Goal: Information Seeking & Learning: Compare options

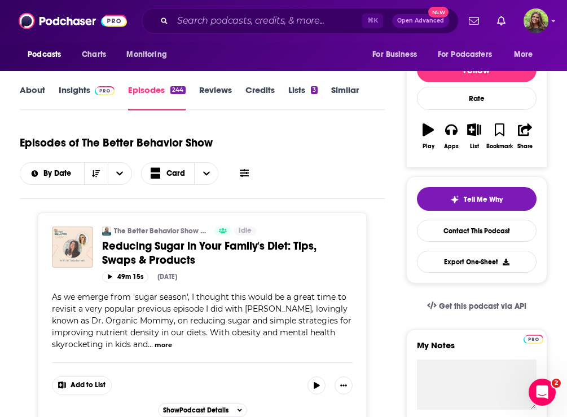
scroll to position [119, 0]
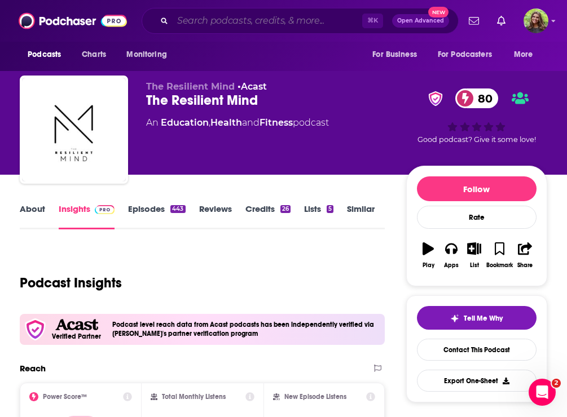
click at [206, 25] on input "Search podcasts, credits, & more..." at bounding box center [267, 21] width 189 height 18
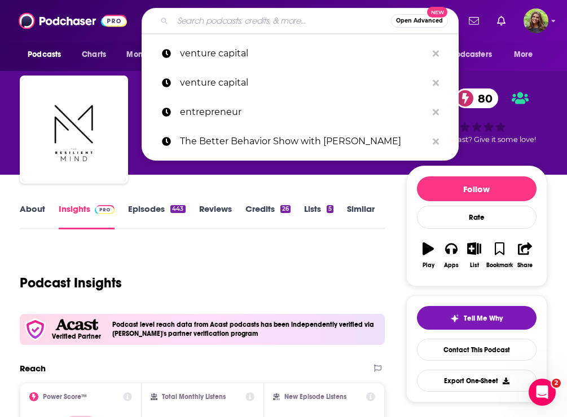
paste input "Mentally Yours"
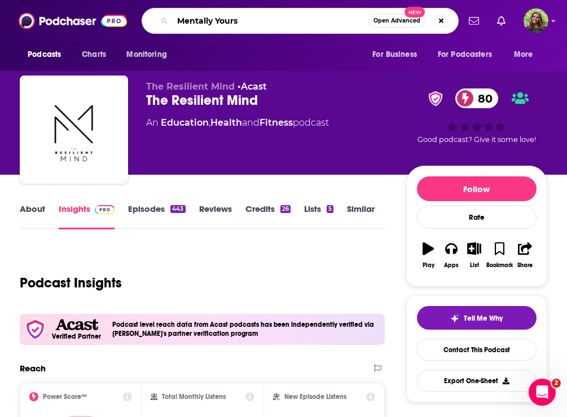
type input "Mentally Yours"
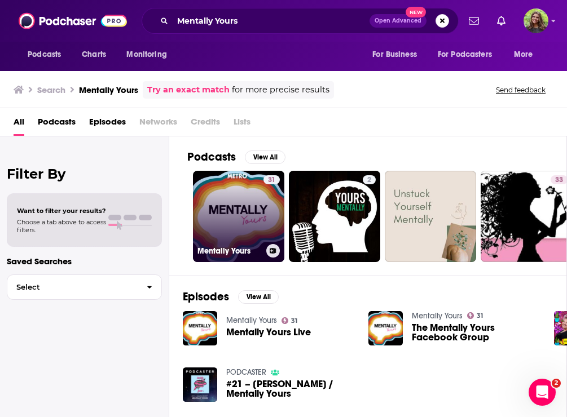
click at [251, 202] on link "31 Mentally Yours" at bounding box center [238, 216] width 91 height 91
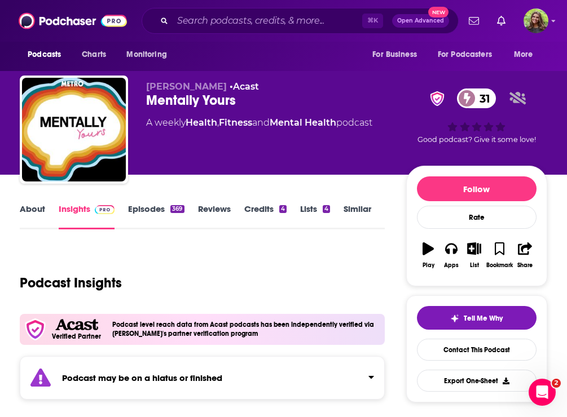
click at [149, 208] on link "Episodes 369" at bounding box center [156, 217] width 56 height 26
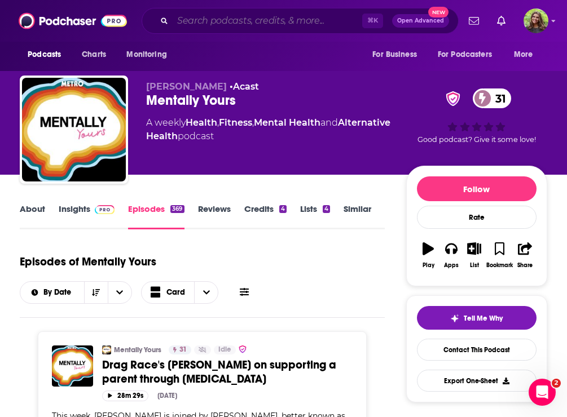
click at [248, 27] on input "Search podcasts, credits, & more..." at bounding box center [267, 21] width 189 height 18
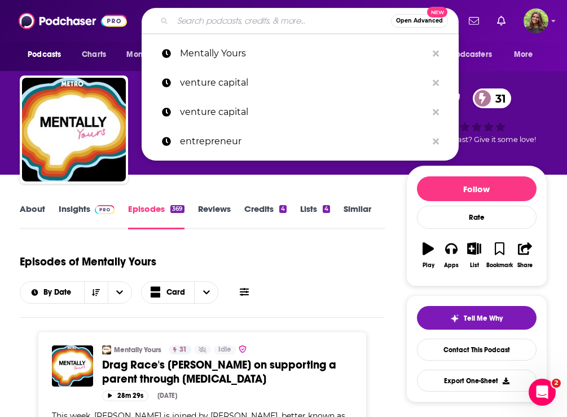
paste input "The Mindful Kind:"
type input "The Mindful Kind:"
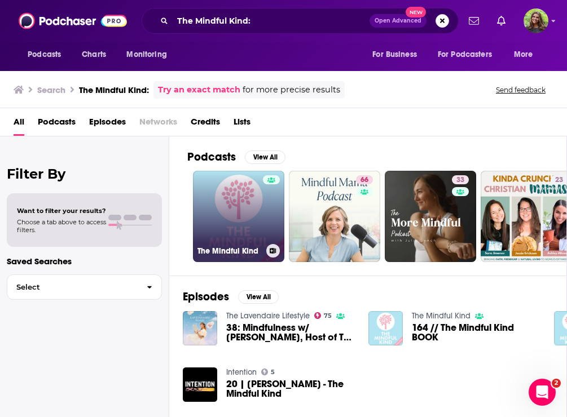
click at [237, 209] on link "The Mindful Kind" at bounding box center [238, 216] width 91 height 91
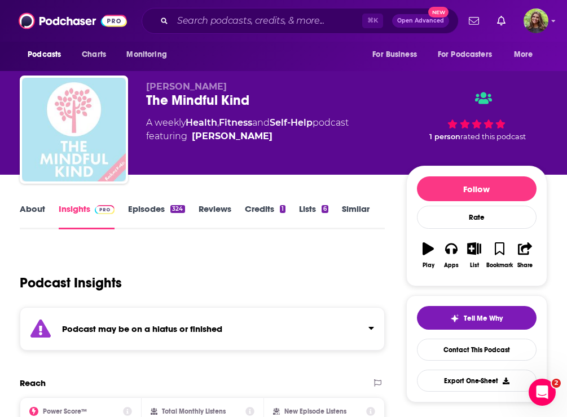
click at [143, 211] on link "Episodes 324" at bounding box center [156, 217] width 56 height 26
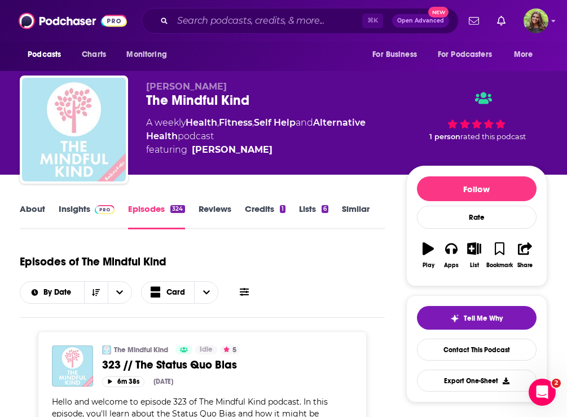
click at [348, 213] on link "Similar" at bounding box center [356, 217] width 28 height 26
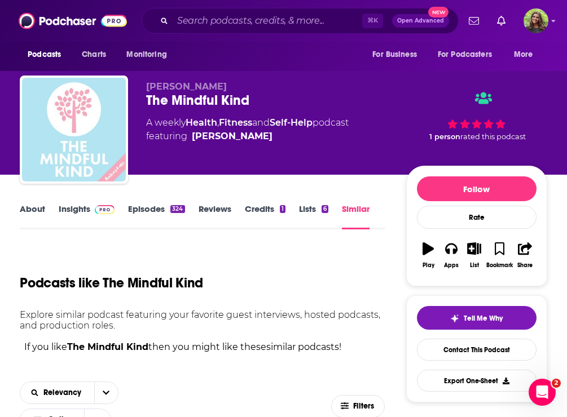
scroll to position [127, 0]
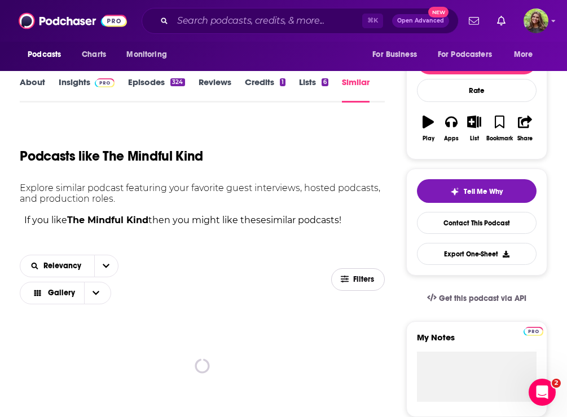
click at [365, 279] on span "Filters" at bounding box center [364, 280] width 23 height 8
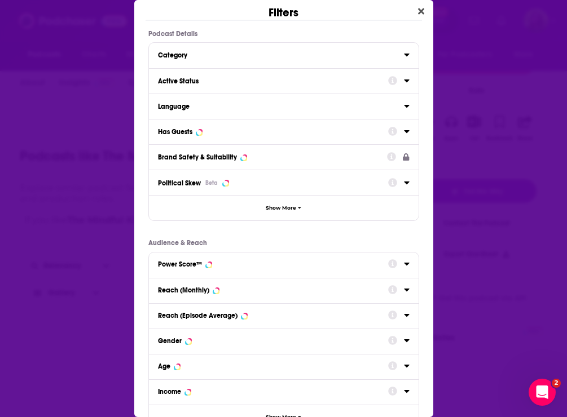
click at [218, 130] on div "Has Guests" at bounding box center [269, 132] width 223 height 8
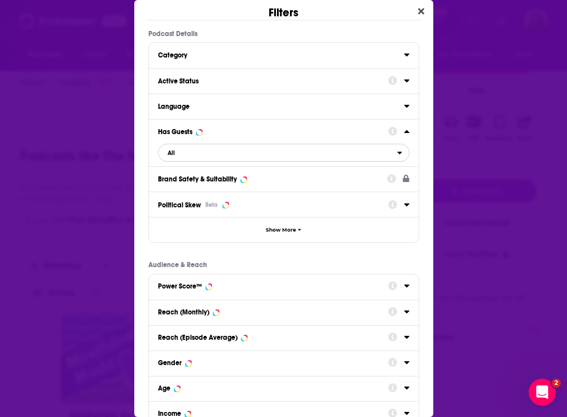
click at [227, 157] on span "All" at bounding box center [277, 152] width 239 height 15
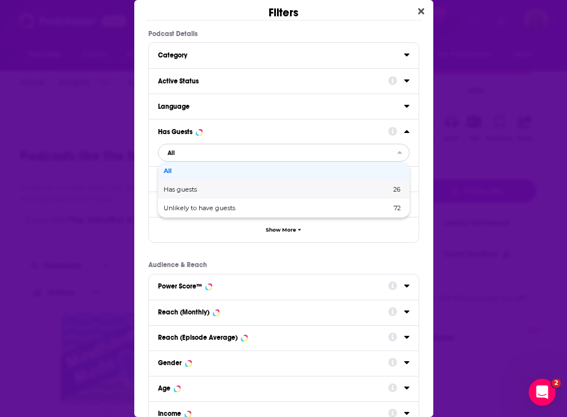
click at [225, 187] on span "Has guests" at bounding box center [229, 190] width 130 height 6
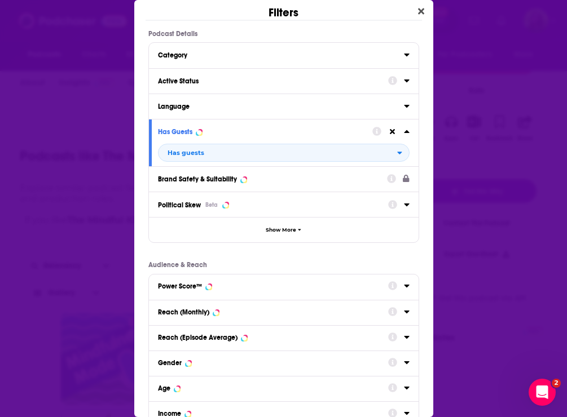
click at [229, 83] on div "Active Status" at bounding box center [269, 81] width 223 height 8
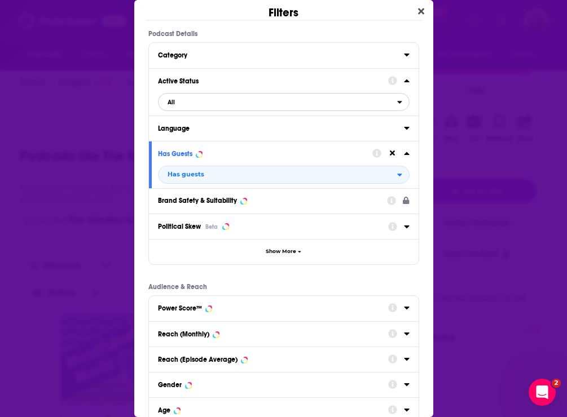
click at [229, 104] on span "All" at bounding box center [277, 102] width 239 height 15
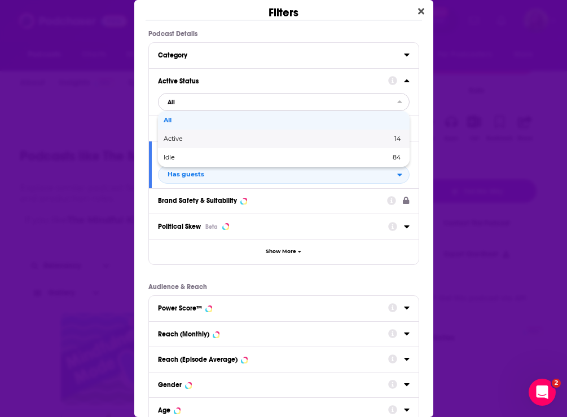
click at [228, 140] on span "Active" at bounding box center [225, 139] width 123 height 6
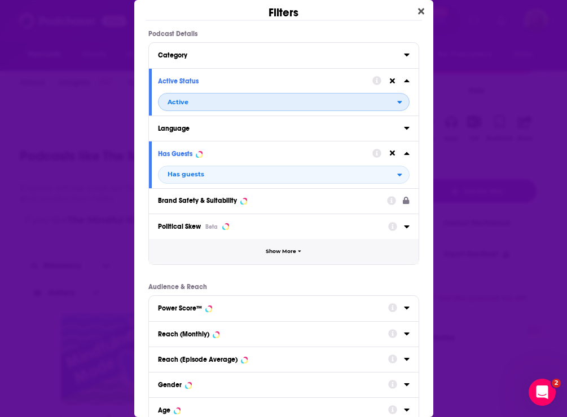
scroll to position [121, 0]
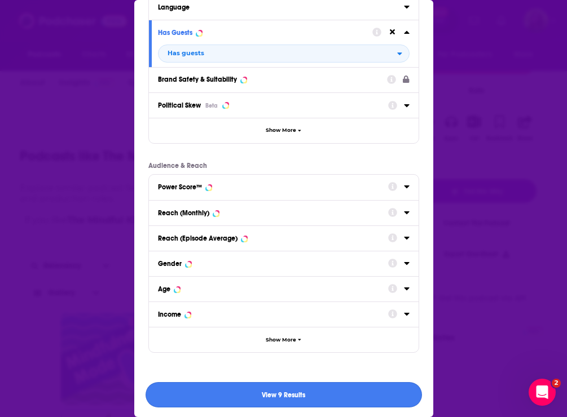
click at [255, 395] on button "View 9 Results" at bounding box center [283, 394] width 276 height 25
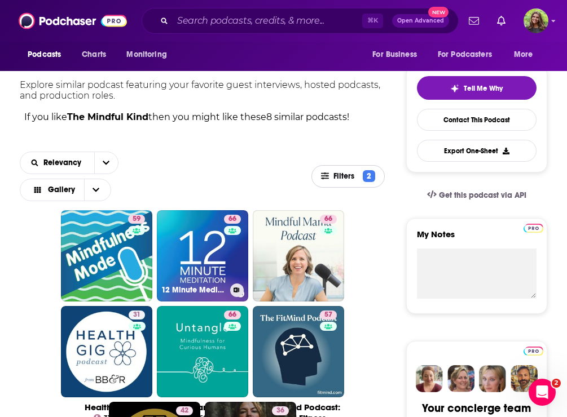
scroll to position [231, 0]
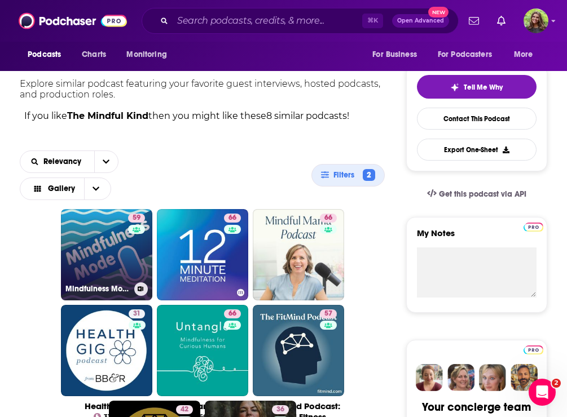
click at [107, 244] on link "59 Mindfulness Mode" at bounding box center [106, 254] width 91 height 91
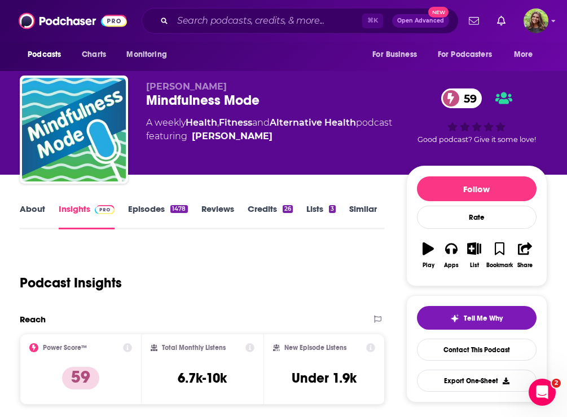
click at [37, 210] on link "About" at bounding box center [32, 217] width 25 height 26
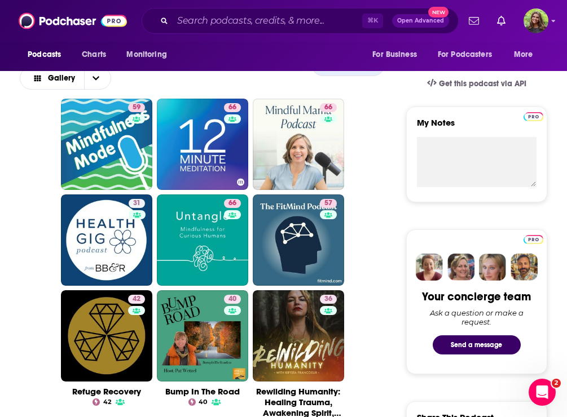
scroll to position [365, 0]
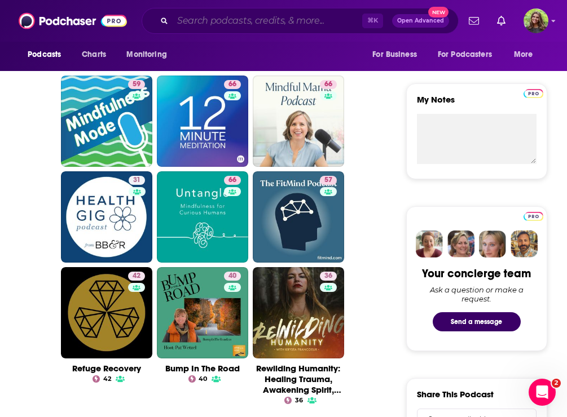
click at [275, 22] on input "Search podcasts, credits, & more..." at bounding box center [267, 21] width 189 height 18
paste input "Helping Families Be Happy"
type input "Helping Families Be Happy"
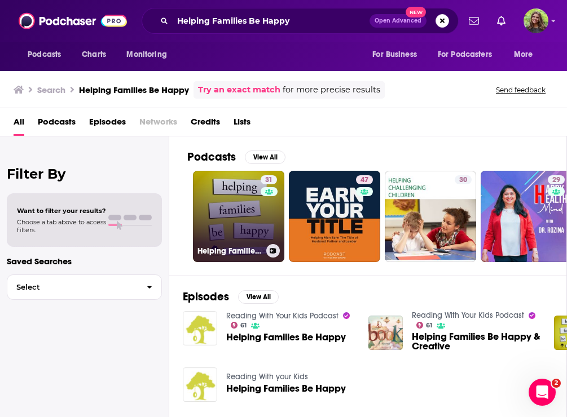
click at [230, 208] on link "31 Helping Families Be Happy" at bounding box center [238, 216] width 91 height 91
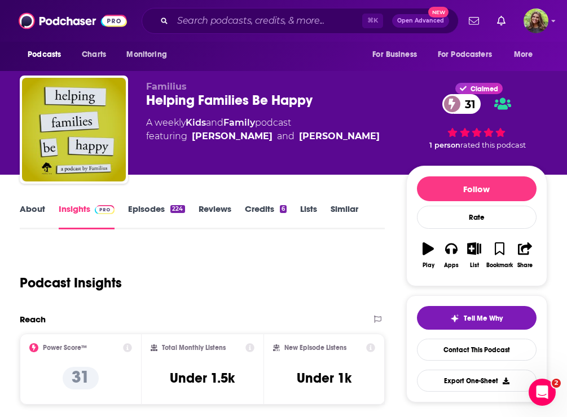
click at [32, 211] on link "About" at bounding box center [32, 217] width 25 height 26
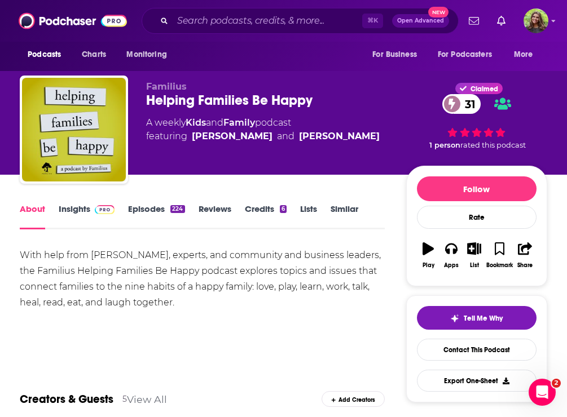
click at [71, 213] on link "Insights" at bounding box center [87, 217] width 56 height 26
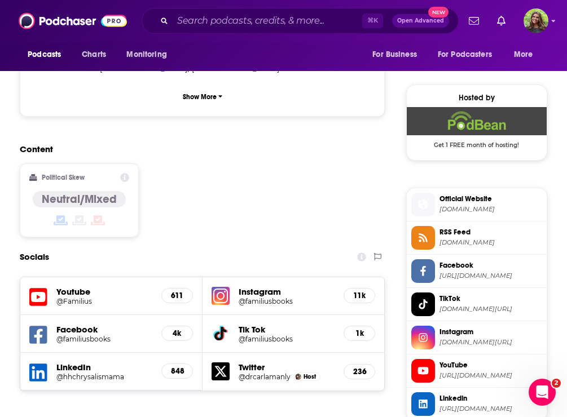
scroll to position [875, 0]
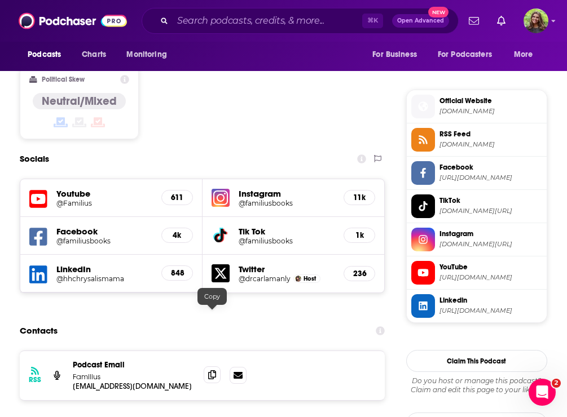
click at [215, 370] on icon at bounding box center [212, 374] width 8 height 9
click at [250, 25] on input "Search podcasts, credits, & more..." at bounding box center [267, 21] width 189 height 18
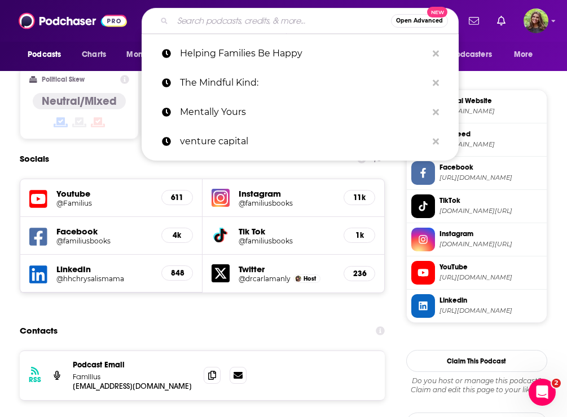
paste input "Your Parenting Mojo"
type input "Your Parenting Mojo"
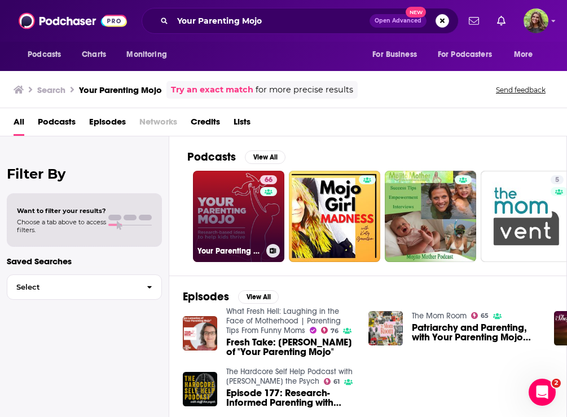
click at [246, 213] on link "66 Your Parenting Mojo - Respectful, research-based parenting ideas to help kid…" at bounding box center [238, 216] width 91 height 91
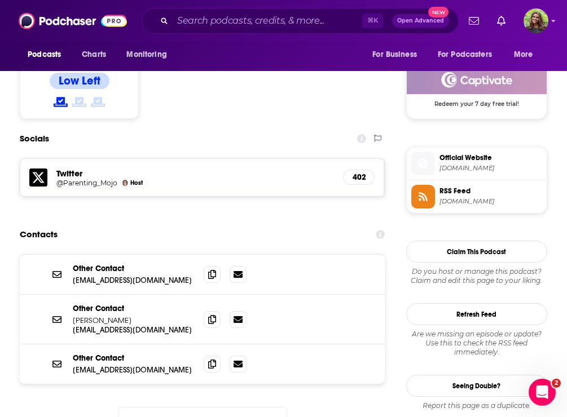
scroll to position [915, 0]
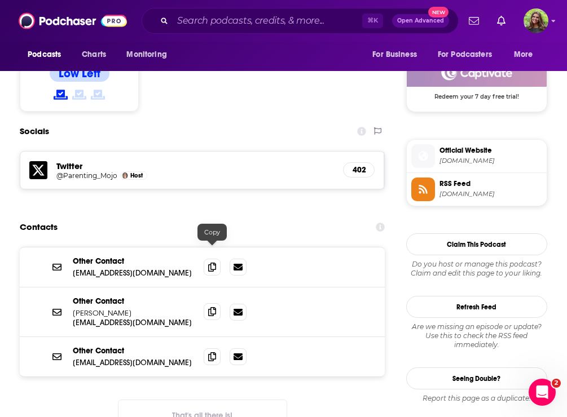
click at [213, 307] on icon at bounding box center [212, 311] width 8 height 9
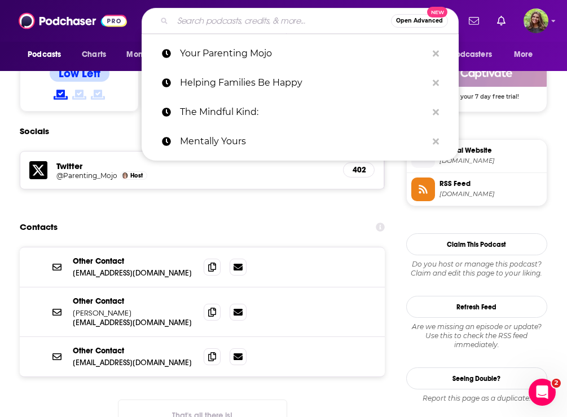
click at [228, 23] on input "Search podcasts, credits, & more..." at bounding box center [282, 21] width 218 height 18
paste input "Brainy Moms"
type input "Brainy Moms"
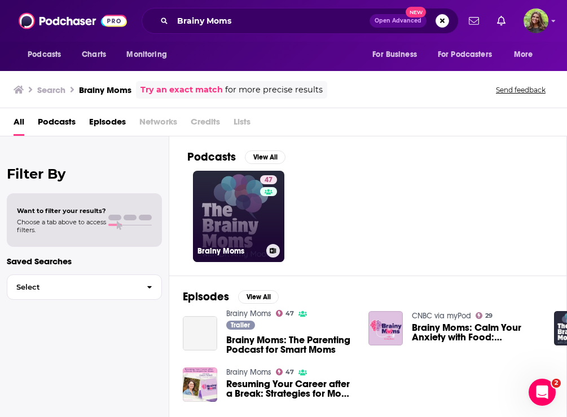
click at [234, 223] on link "47 Brainy Moms" at bounding box center [238, 216] width 91 height 91
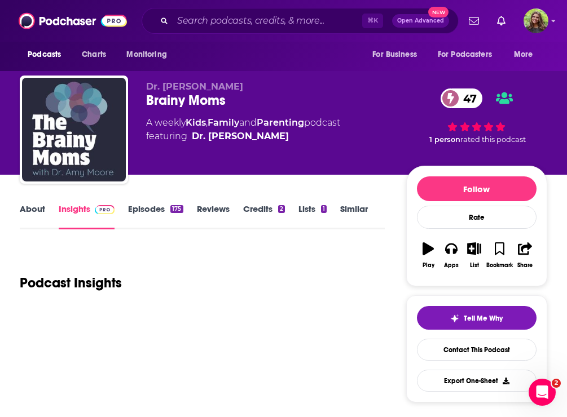
click at [30, 209] on link "About" at bounding box center [32, 217] width 25 height 26
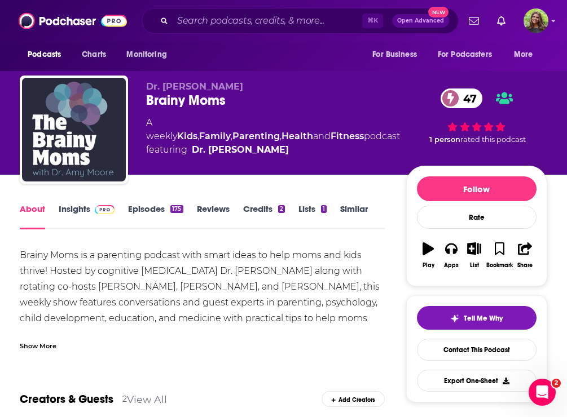
click at [77, 206] on link "Insights" at bounding box center [87, 217] width 56 height 26
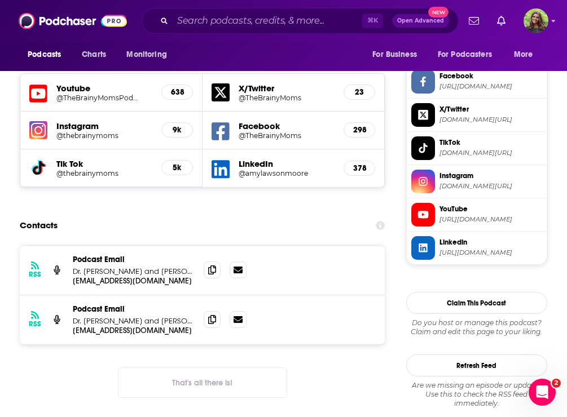
scroll to position [968, 0]
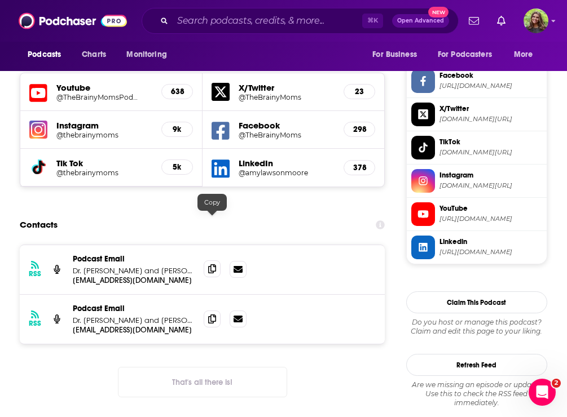
click at [214, 264] on icon at bounding box center [212, 268] width 8 height 9
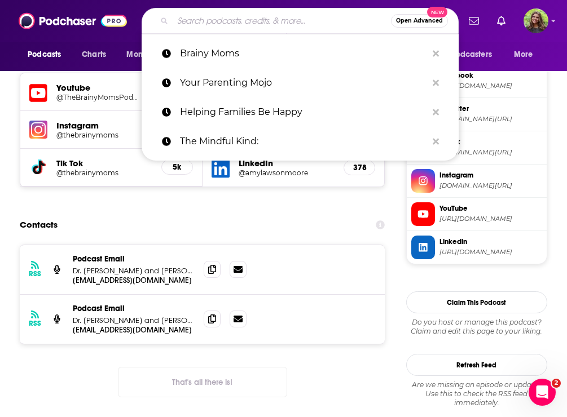
click at [240, 27] on input "Search podcasts, credits, & more..." at bounding box center [282, 21] width 218 height 18
paste input "The One You Feed"
type input "The One You Feed"
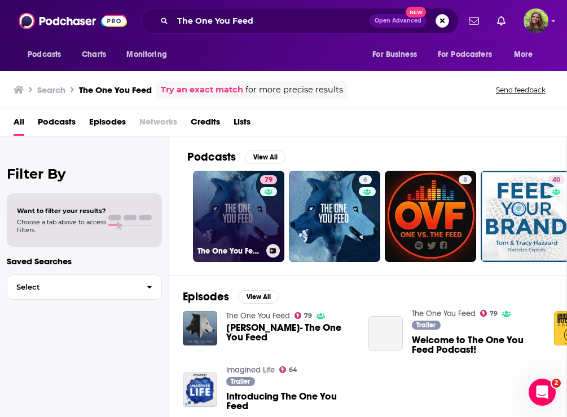
click at [233, 210] on link "79 The One You Feed" at bounding box center [238, 216] width 91 height 91
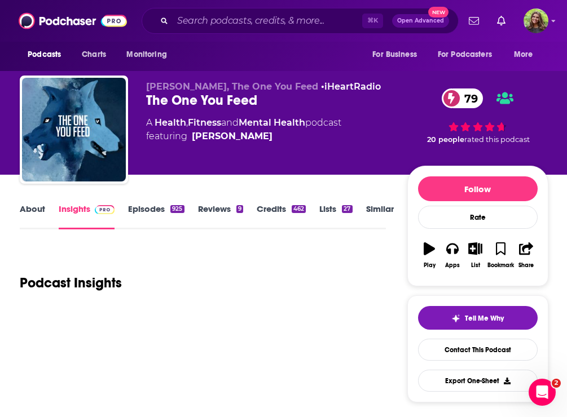
click at [37, 213] on link "About" at bounding box center [32, 217] width 25 height 26
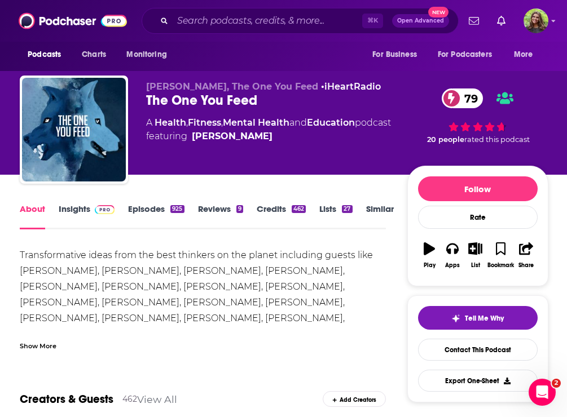
click at [46, 346] on div "Show More" at bounding box center [38, 345] width 37 height 11
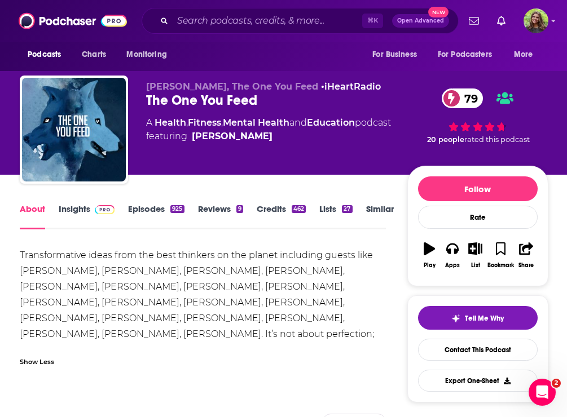
click at [140, 210] on link "Episodes 925" at bounding box center [156, 217] width 56 height 26
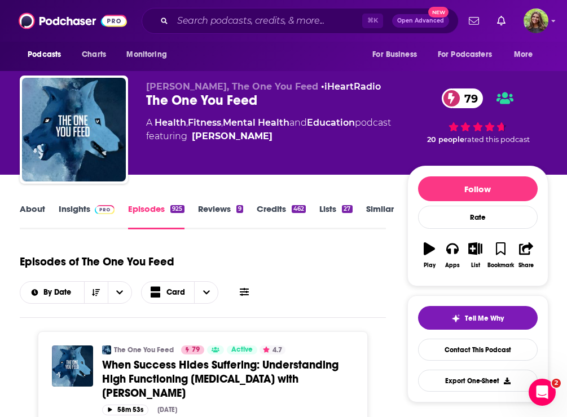
drag, startPoint x: 77, startPoint y: 209, endPoint x: 172, endPoint y: 43, distance: 190.9
click at [77, 209] on link "Insights" at bounding box center [87, 217] width 56 height 26
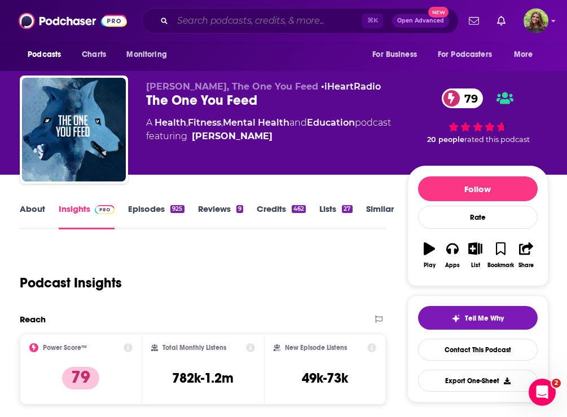
click at [278, 12] on input "Search podcasts, credits, & more..." at bounding box center [267, 21] width 189 height 18
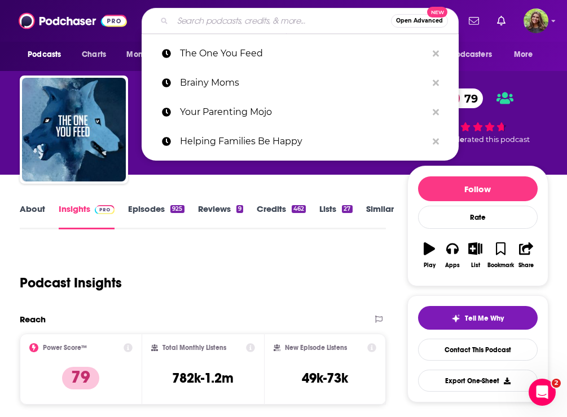
paste input "The Wellness Compass Initiative Podcast"
type input "The Wellness Compass Initiative Podcast"
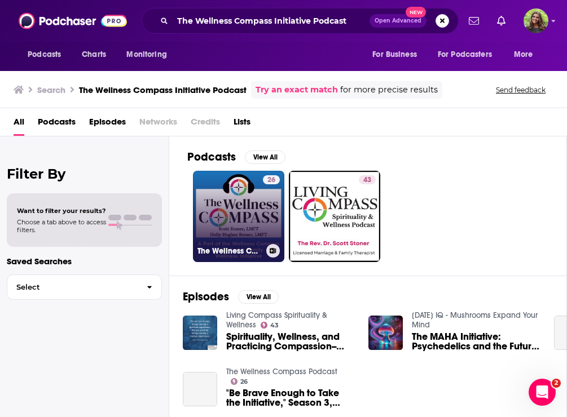
click at [234, 202] on link "26 The Wellness Compass Podcast" at bounding box center [238, 216] width 91 height 91
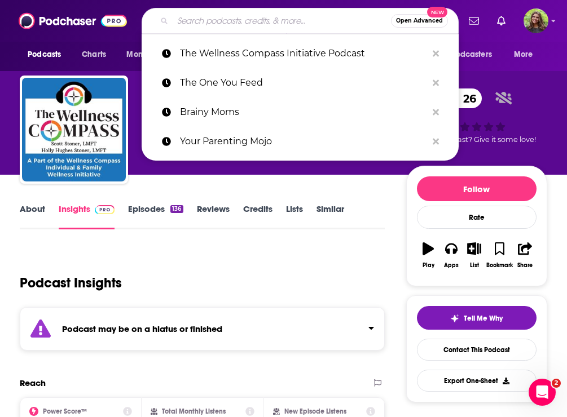
click at [201, 21] on input "Search podcasts, credits, & more..." at bounding box center [282, 21] width 218 height 18
paste input "CHC Voices of Compassion Podcast:"
type input "CHC Voices of Compassion Podcast:"
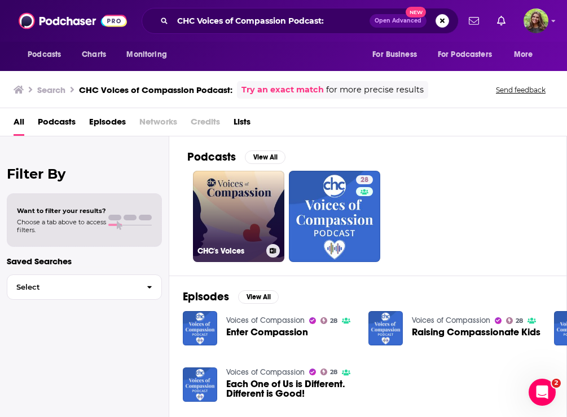
click at [255, 228] on link "CHC's Voices" at bounding box center [238, 216] width 91 height 91
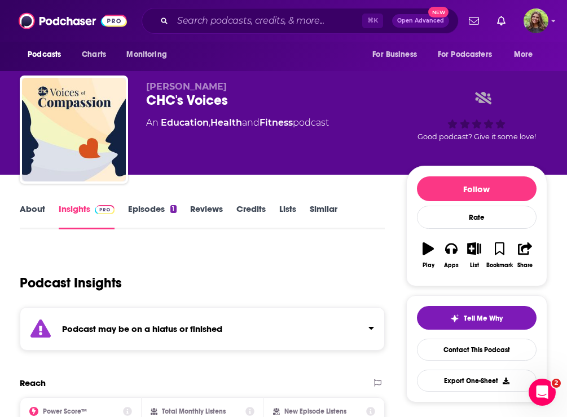
click at [214, 32] on div "⌘ K Open Advanced New" at bounding box center [300, 21] width 317 height 26
click at [200, 28] on input "Search podcasts, credits, & more..." at bounding box center [267, 21] width 189 height 18
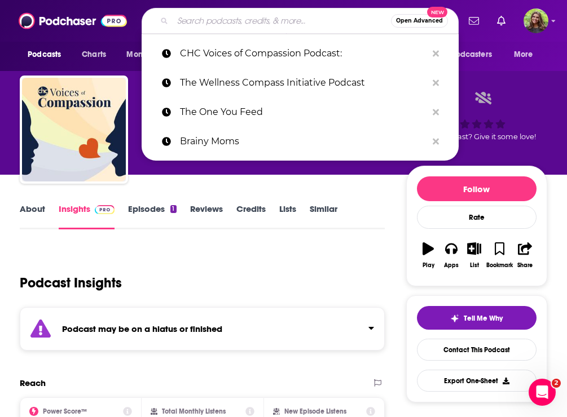
paste input "he Big Life Kids Podcast:"
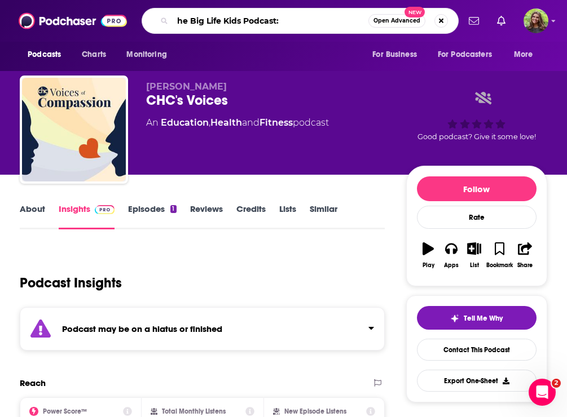
type input "he Big Life Kids Podcast"
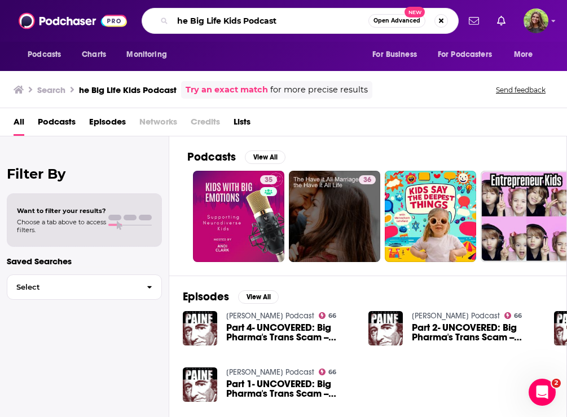
click at [178, 22] on input "he Big Life Kids Podcast" at bounding box center [271, 21] width 196 height 18
type input "the Big Life Kids Podcast"
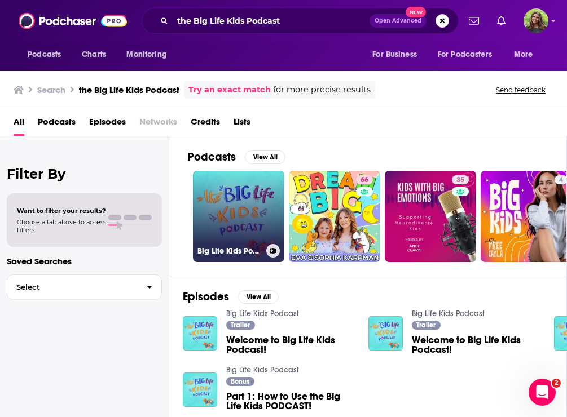
click at [235, 203] on link "Big Life Kids Podcast" at bounding box center [238, 216] width 91 height 91
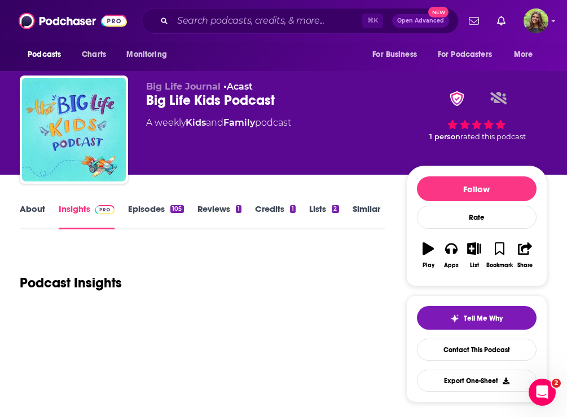
click at [41, 212] on link "About" at bounding box center [32, 217] width 25 height 26
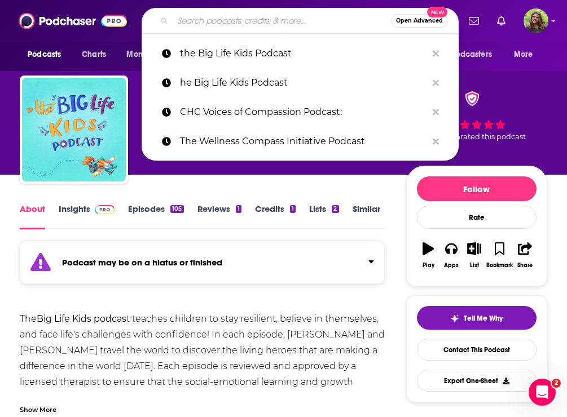
click at [280, 15] on input "Search podcasts, credits, & more..." at bounding box center [282, 21] width 218 height 18
paste input "Spawned"
type input "Spawned"
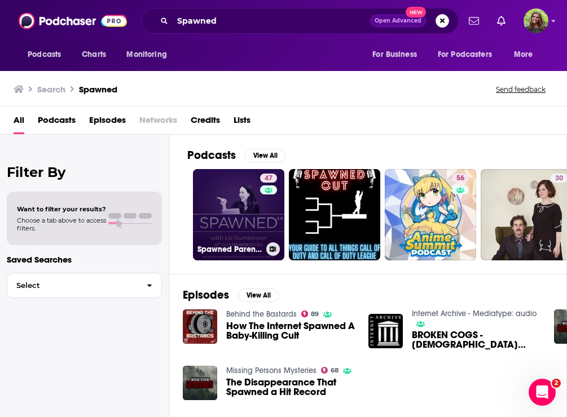
click at [238, 206] on link "47 Spawned Parenting Podcast with Liz of Cool Mom Picks" at bounding box center [238, 214] width 91 height 91
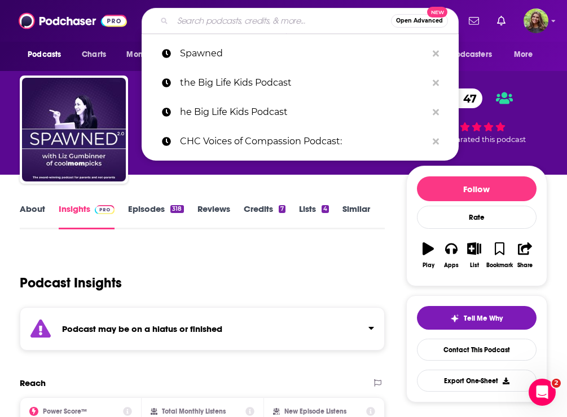
click at [225, 28] on input "Search podcasts, credits, & more..." at bounding box center [282, 21] width 218 height 18
paste input "Raising Lifelong Learners"
type input "Raising Lifelong Learners"
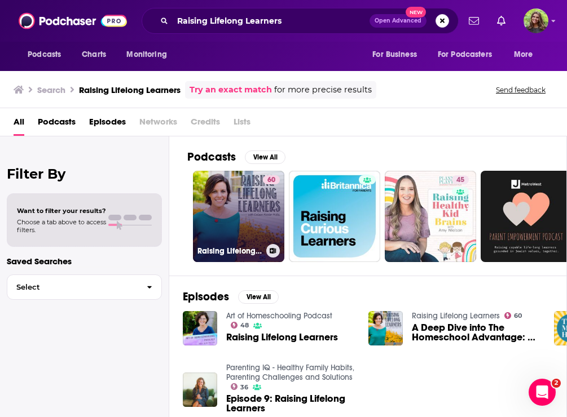
click at [239, 201] on link "60 Raising Lifelong Learners" at bounding box center [238, 216] width 91 height 91
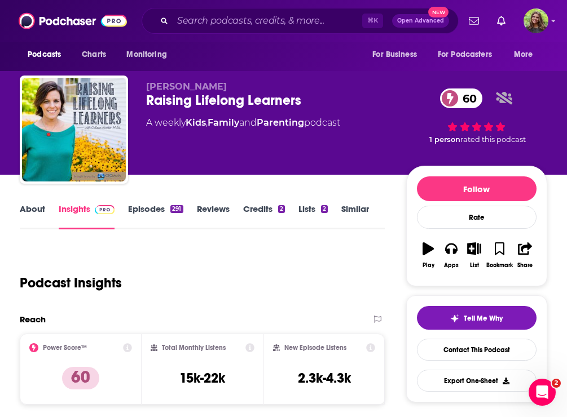
click at [40, 207] on link "About" at bounding box center [32, 217] width 25 height 26
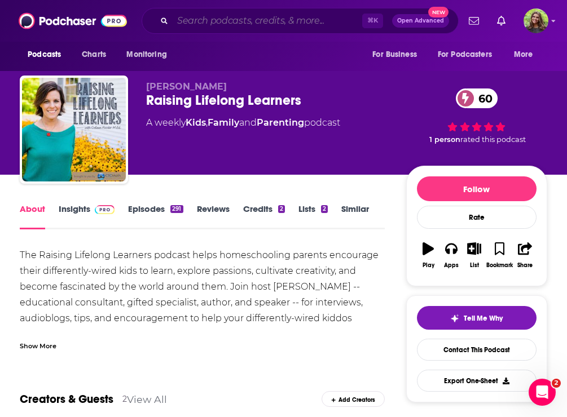
click at [246, 13] on input "Search podcasts, credits, & more..." at bounding box center [267, 21] width 189 height 18
paste input "Parenting Beyond Disciplin"
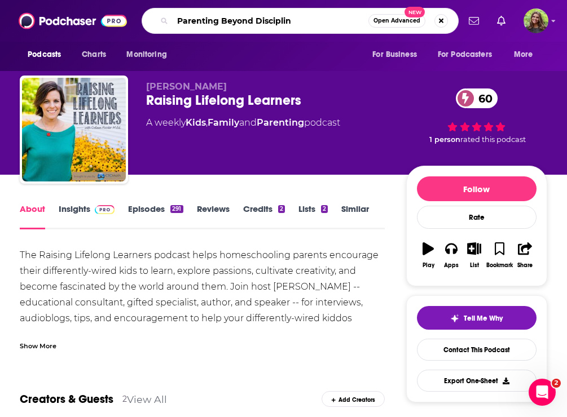
type input "Parenting Beyond Discipline"
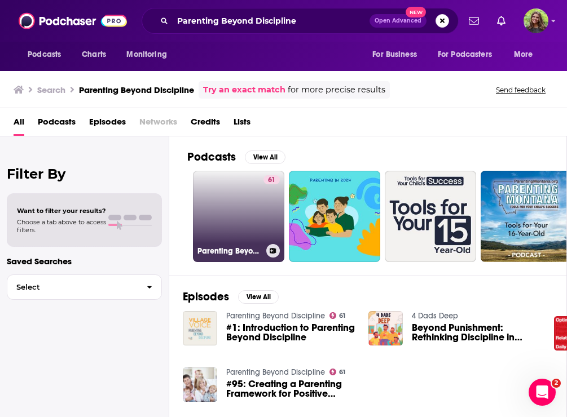
click at [243, 211] on link "61 Parenting Beyond Discipline" at bounding box center [238, 216] width 91 height 91
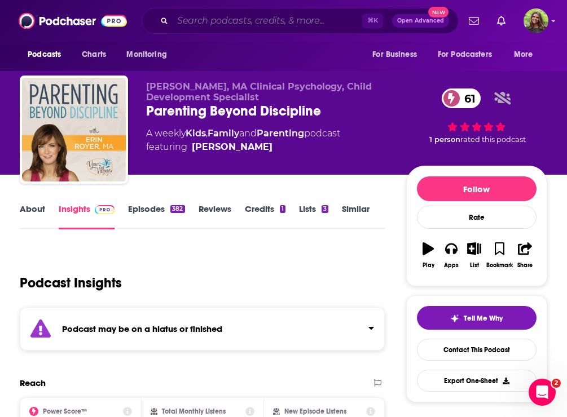
click at [231, 24] on input "Search podcasts, credits, & more..." at bounding box center [267, 21] width 189 height 18
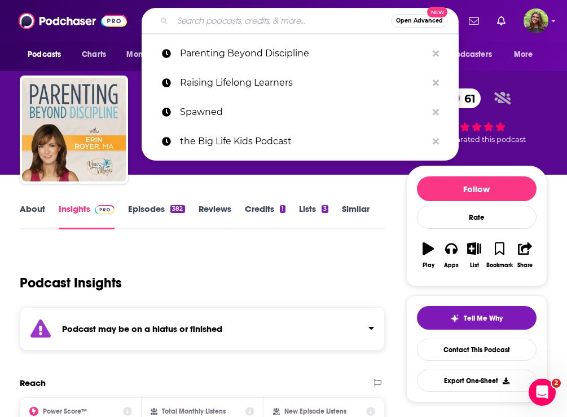
paste input "The Peaceful Parenting Podcast"
type input "The Peaceful Parenting Podcast"
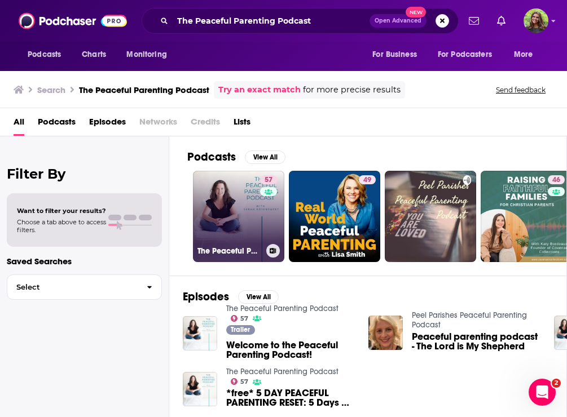
click at [232, 214] on link "57 The Peaceful Parenting Podcast" at bounding box center [238, 216] width 91 height 91
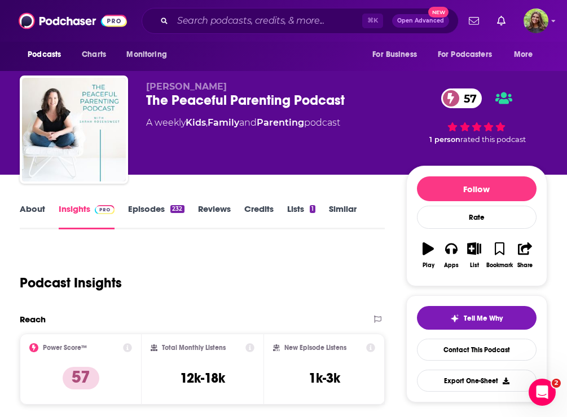
click at [37, 206] on link "About" at bounding box center [32, 217] width 25 height 26
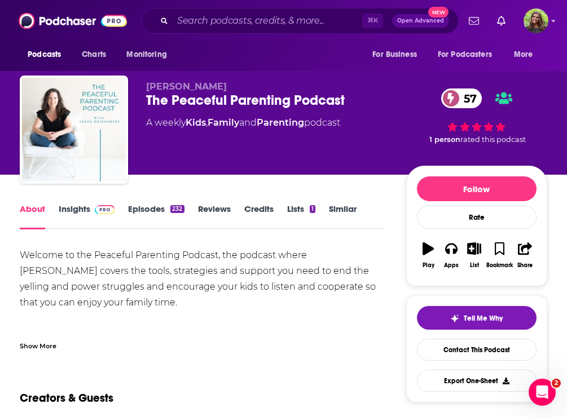
click at [147, 216] on link "Episodes 232" at bounding box center [156, 217] width 56 height 26
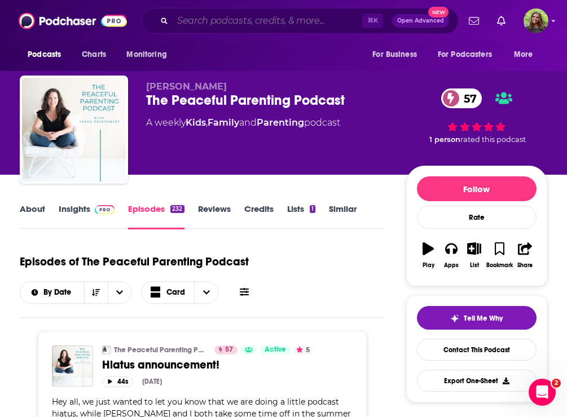
click at [258, 23] on input "Search podcasts, credits, & more..." at bounding box center [267, 21] width 189 height 18
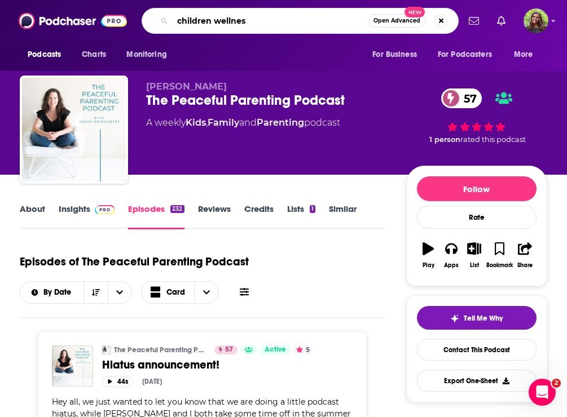
type input "children wellness"
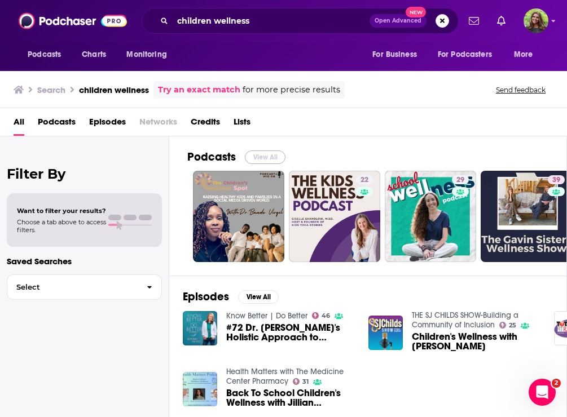
click at [263, 157] on button "View All" at bounding box center [265, 158] width 41 height 14
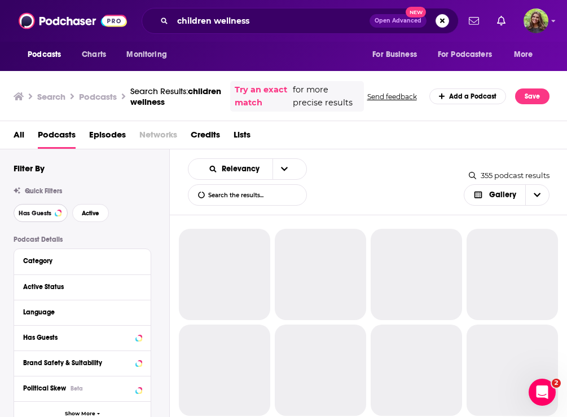
click at [47, 220] on button "Has Guests" at bounding box center [41, 213] width 54 height 18
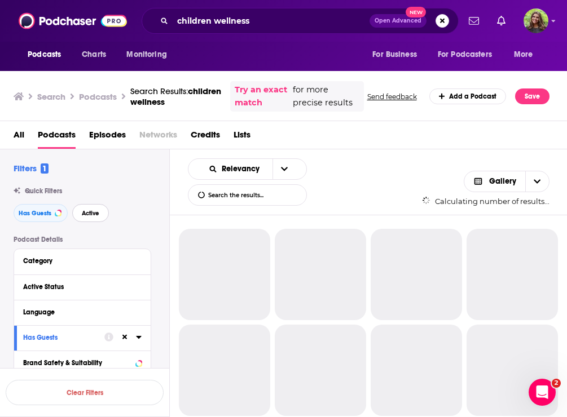
click at [82, 213] on span "Active" at bounding box center [90, 213] width 17 height 6
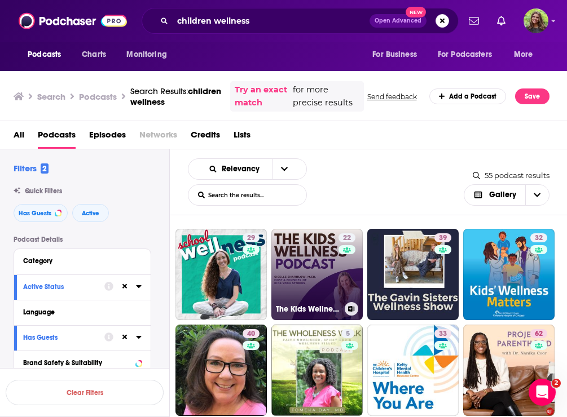
click at [299, 267] on link "22 The Kids Wellness Podcast" at bounding box center [316, 274] width 91 height 91
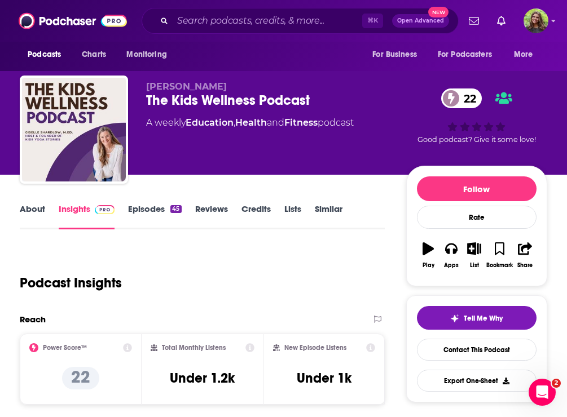
click at [34, 211] on link "About" at bounding box center [32, 217] width 25 height 26
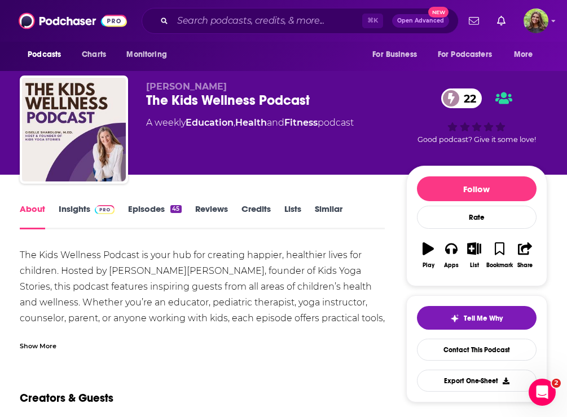
click at [72, 209] on link "Insights" at bounding box center [87, 217] width 56 height 26
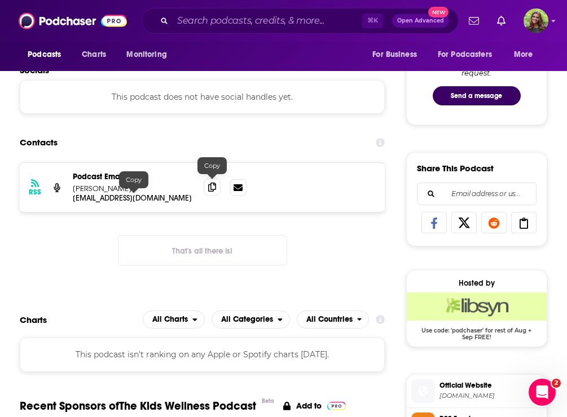
click at [211, 185] on icon at bounding box center [212, 187] width 8 height 9
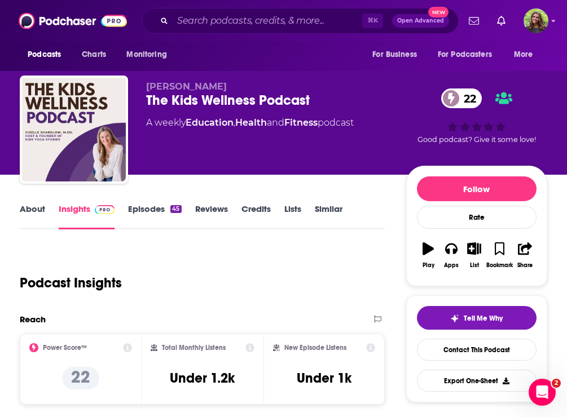
click at [323, 210] on link "Similar" at bounding box center [329, 217] width 28 height 26
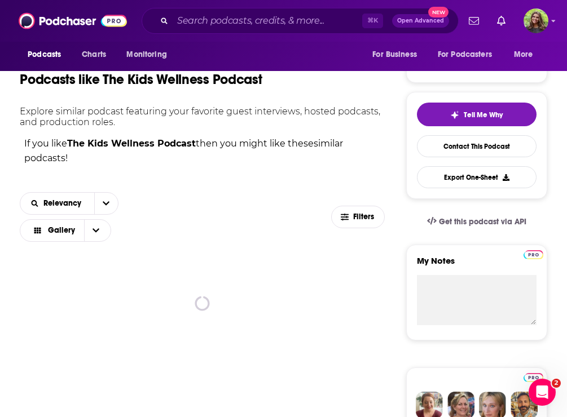
scroll to position [209, 0]
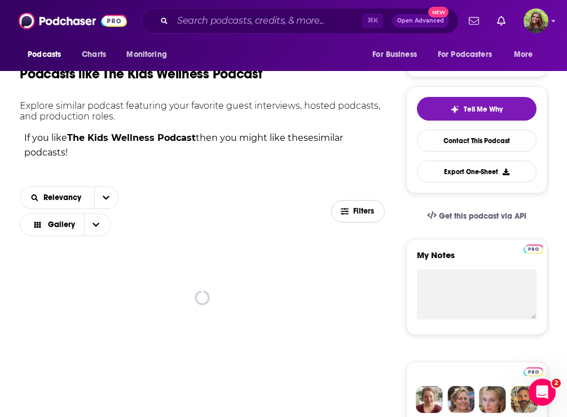
click at [345, 214] on icon "button" at bounding box center [345, 211] width 8 height 8
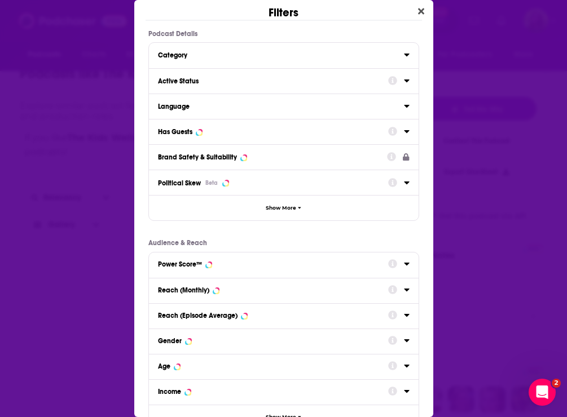
scroll to position [0, 0]
click at [260, 132] on div "Has Guests" at bounding box center [269, 132] width 223 height 8
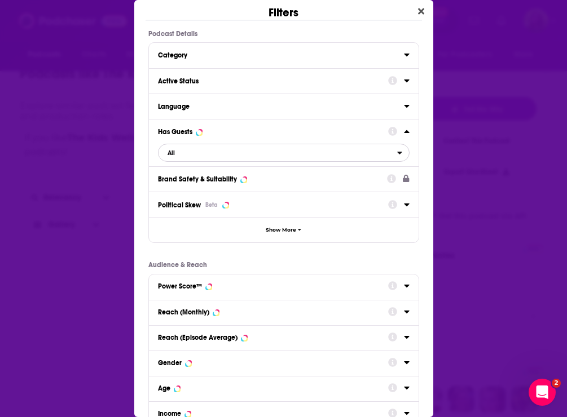
click at [286, 148] on span "All" at bounding box center [277, 152] width 239 height 15
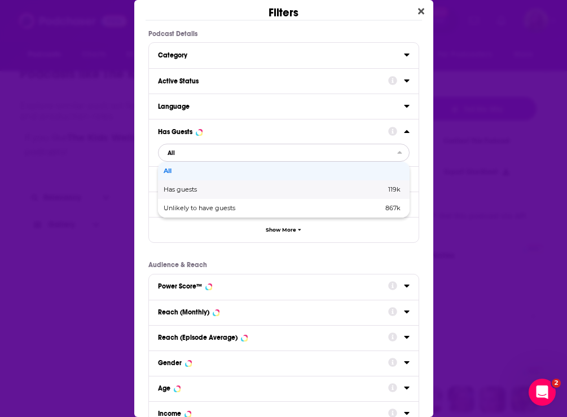
click at [246, 187] on span "Has guests" at bounding box center [227, 190] width 127 height 6
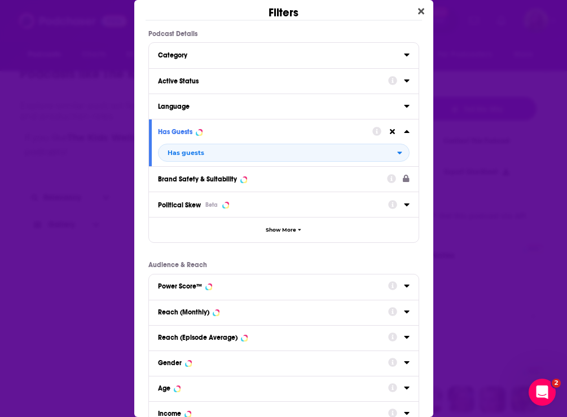
click at [222, 81] on div "Active Status" at bounding box center [269, 81] width 223 height 8
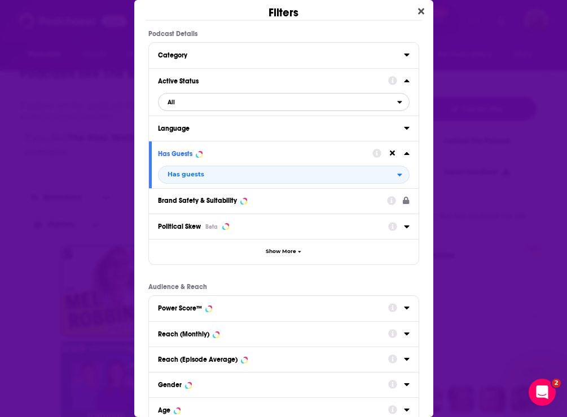
click at [224, 99] on span "All" at bounding box center [277, 102] width 239 height 15
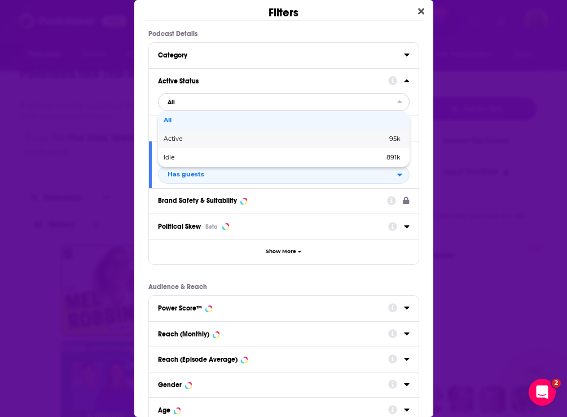
click at [223, 136] on span "Active" at bounding box center [224, 139] width 121 height 6
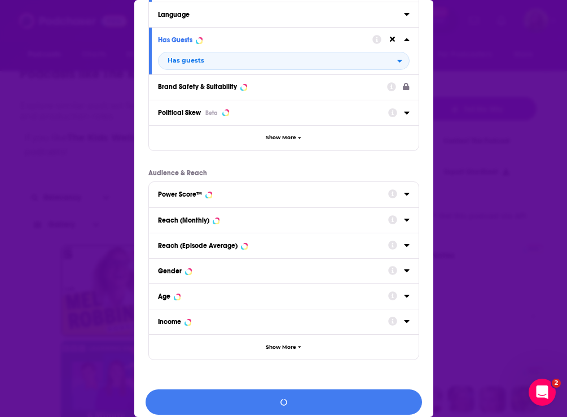
scroll to position [121, 0]
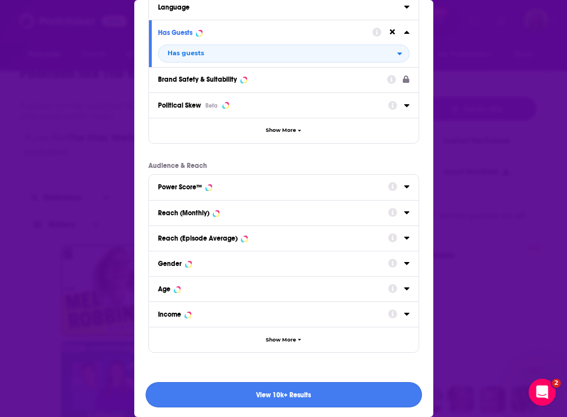
click at [256, 389] on button "View 10k+ Results" at bounding box center [283, 394] width 276 height 25
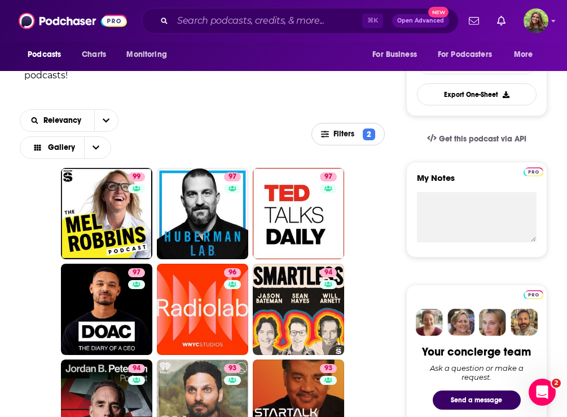
scroll to position [365, 0]
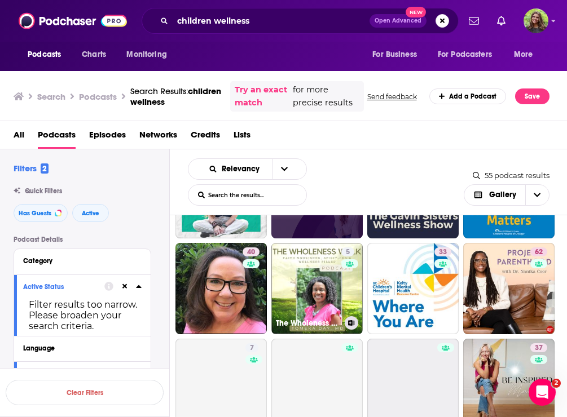
scroll to position [34, 0]
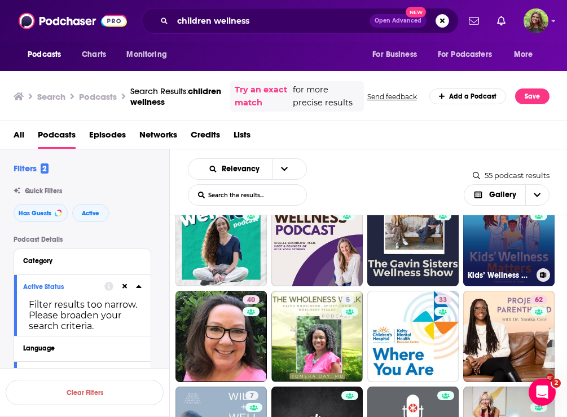
click at [519, 248] on link "32 Kids’ Wellness Matters" at bounding box center [508, 240] width 91 height 91
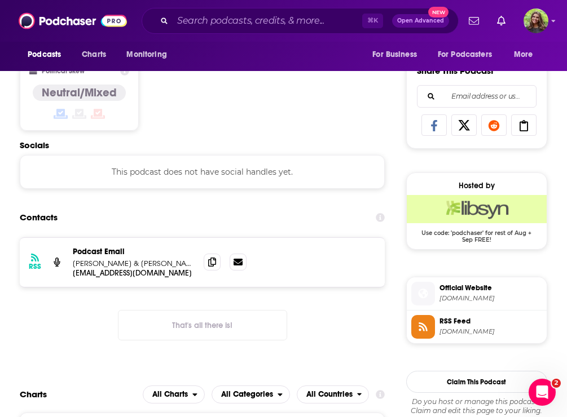
scroll to position [697, 0]
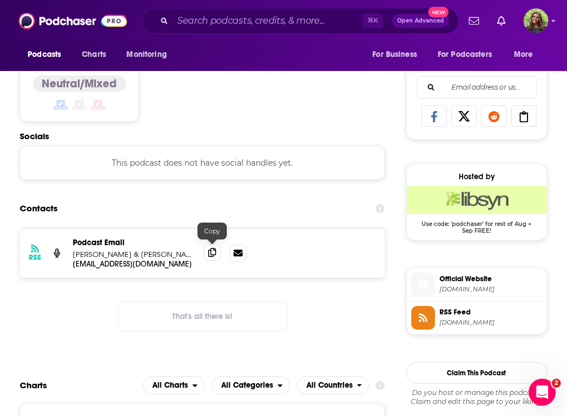
click at [217, 254] on span at bounding box center [212, 252] width 17 height 17
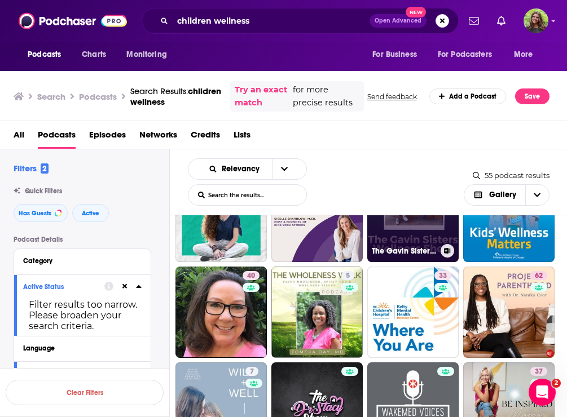
scroll to position [77, 0]
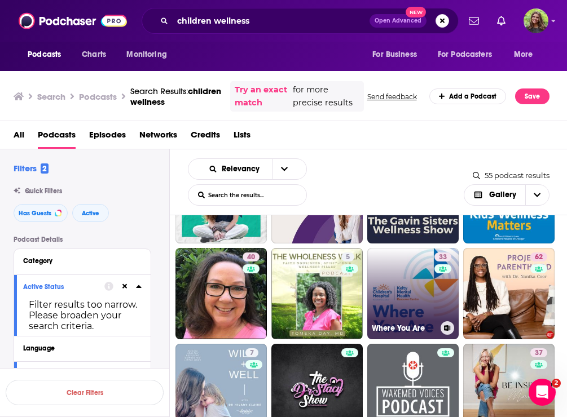
click at [409, 288] on link "33 Where You Are" at bounding box center [412, 293] width 91 height 91
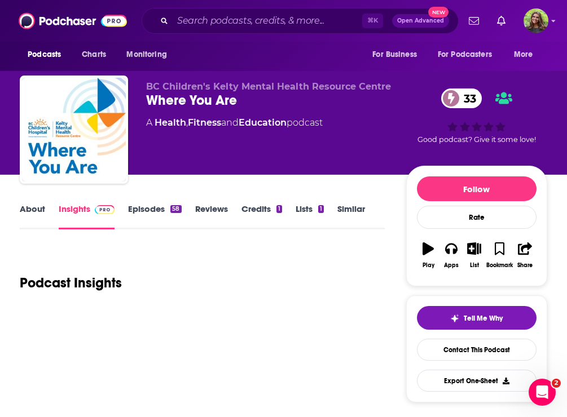
click at [32, 214] on link "About" at bounding box center [32, 217] width 25 height 26
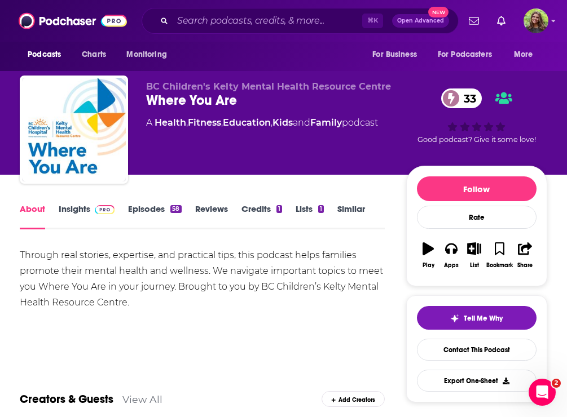
click at [75, 222] on link "Insights" at bounding box center [87, 217] width 56 height 26
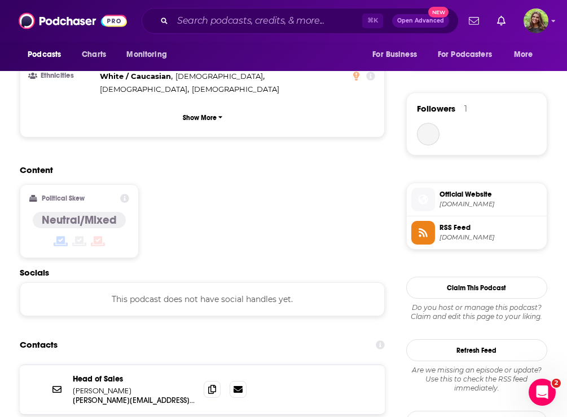
scroll to position [771, 0]
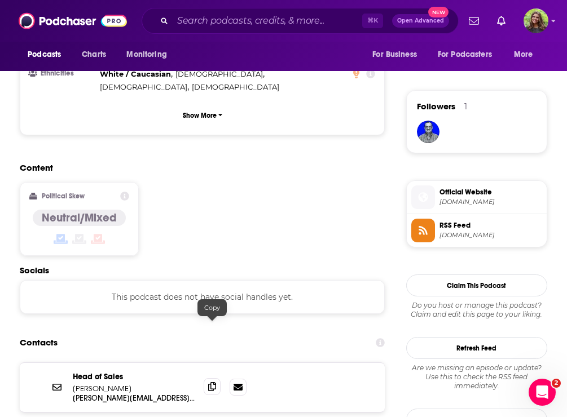
click at [213, 382] on icon at bounding box center [212, 386] width 8 height 9
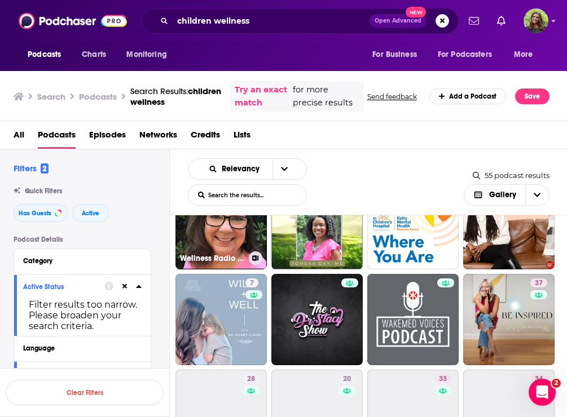
scroll to position [149, 0]
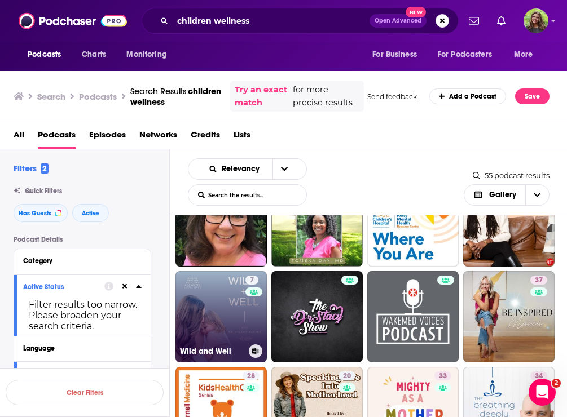
click at [228, 316] on link "7 Wild and Well" at bounding box center [220, 316] width 91 height 91
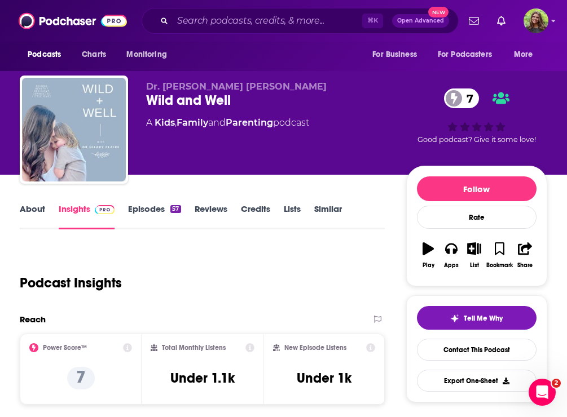
click at [37, 214] on link "About" at bounding box center [32, 217] width 25 height 26
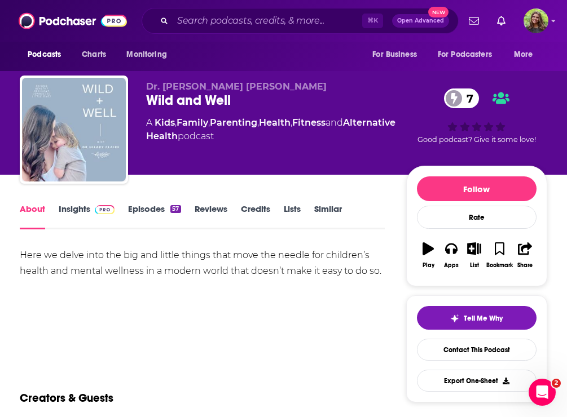
click at [139, 213] on link "Episodes 57" at bounding box center [154, 217] width 52 height 26
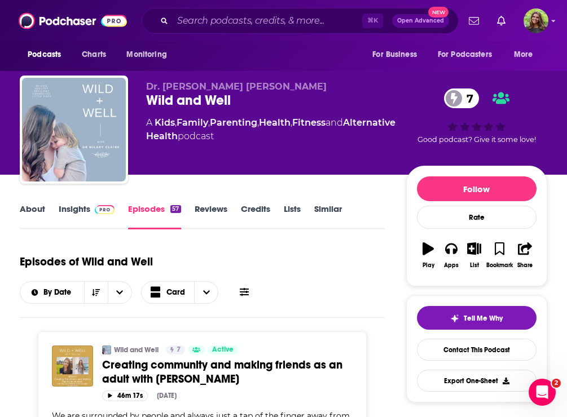
click at [74, 212] on link "Insights" at bounding box center [87, 217] width 56 height 26
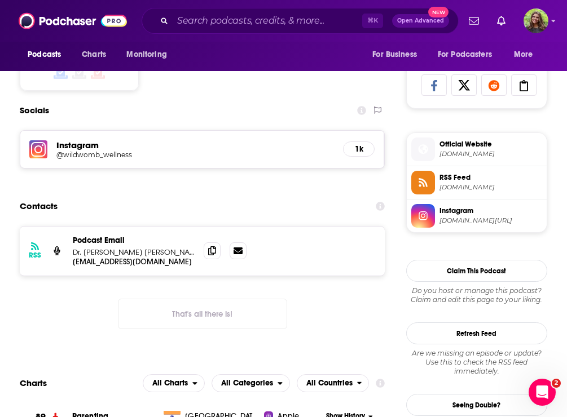
scroll to position [733, 0]
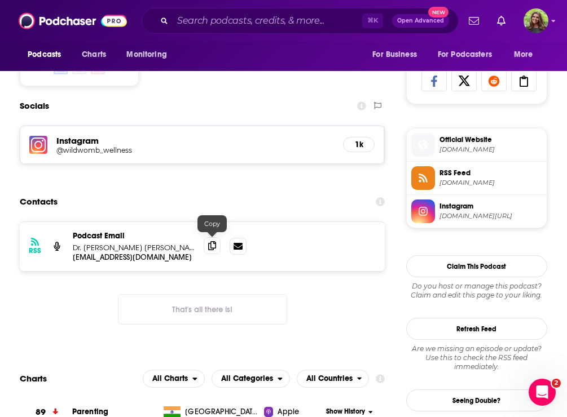
click at [218, 243] on span at bounding box center [212, 245] width 17 height 17
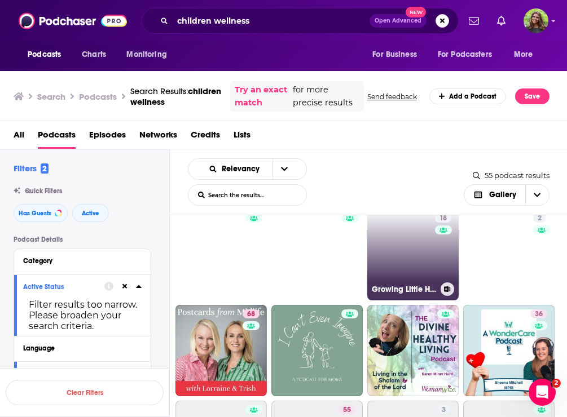
scroll to position [407, 0]
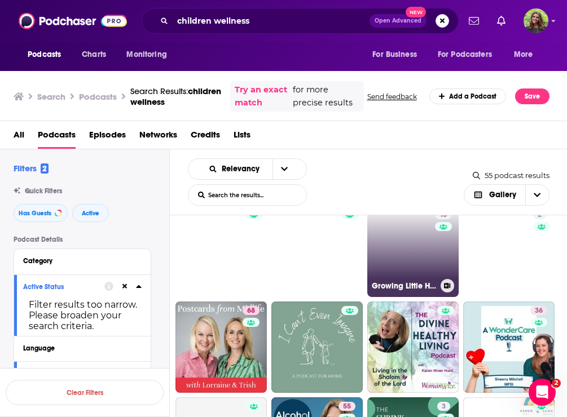
click at [414, 249] on link "18 Growing Little Humans" at bounding box center [412, 251] width 91 height 91
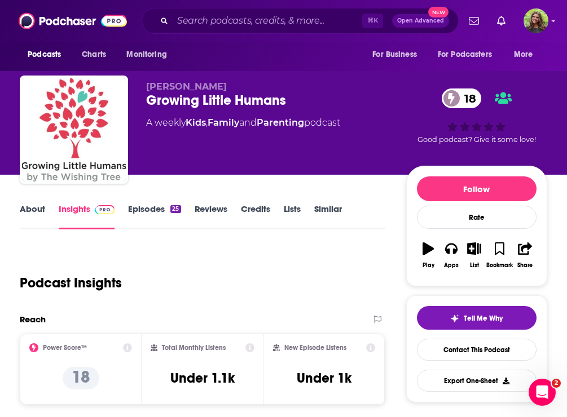
click at [33, 210] on link "About" at bounding box center [32, 217] width 25 height 26
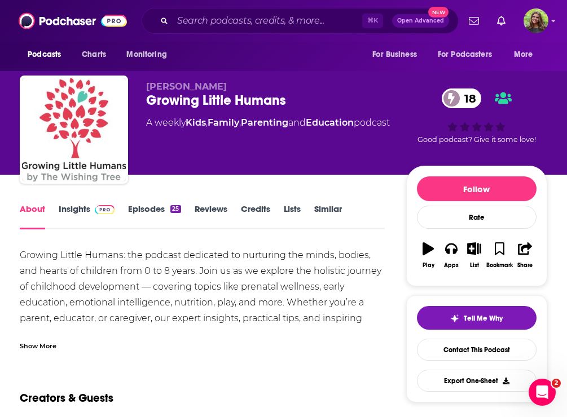
click at [77, 209] on link "Insights" at bounding box center [87, 217] width 56 height 26
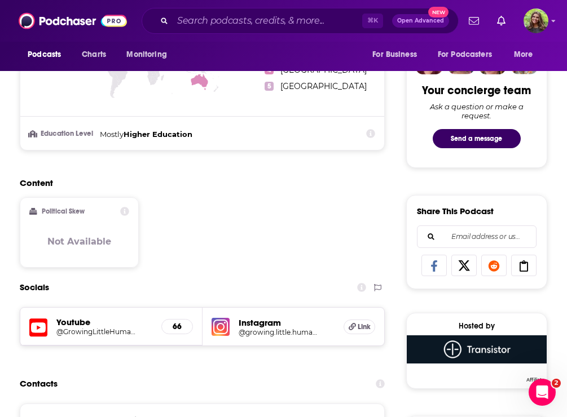
scroll to position [664, 0]
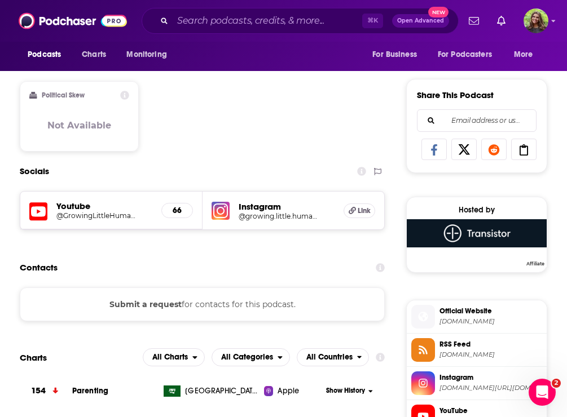
click at [157, 301] on button "Submit a request" at bounding box center [145, 304] width 72 height 12
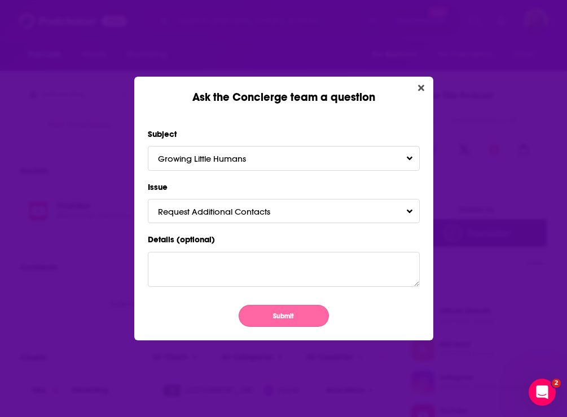
click at [279, 311] on button "Submit" at bounding box center [284, 316] width 90 height 22
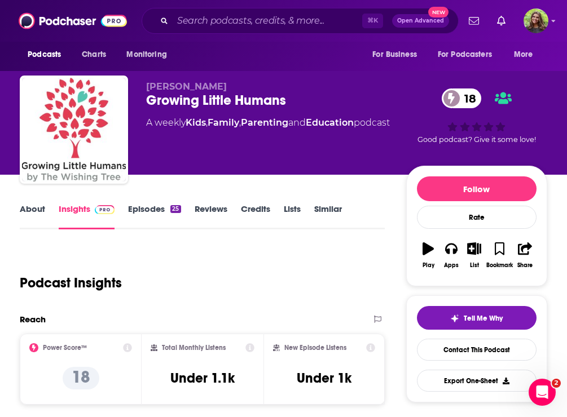
scroll to position [664, 0]
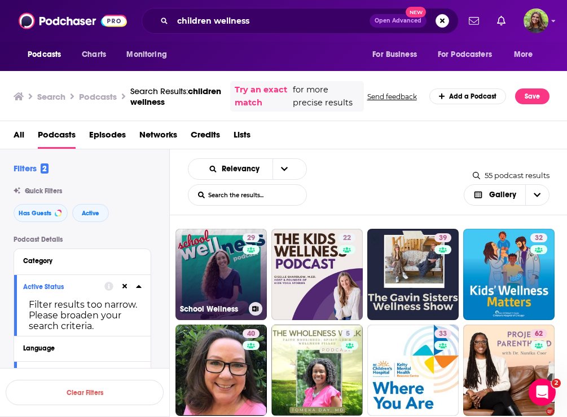
click at [231, 280] on link "29 School Wellness" at bounding box center [220, 274] width 91 height 91
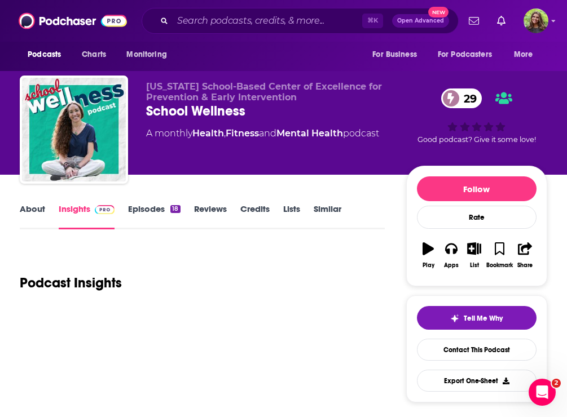
click at [37, 213] on link "About" at bounding box center [32, 217] width 25 height 26
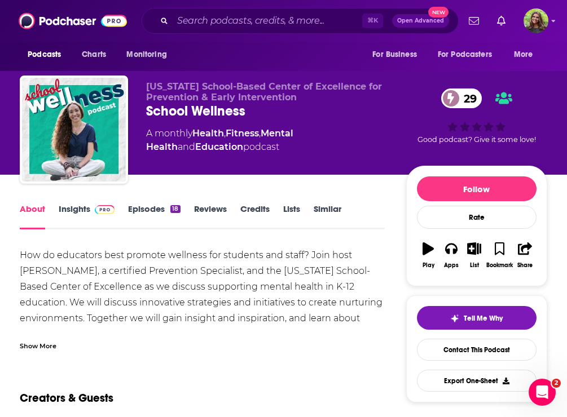
click at [49, 344] on div "Show More" at bounding box center [38, 345] width 37 height 11
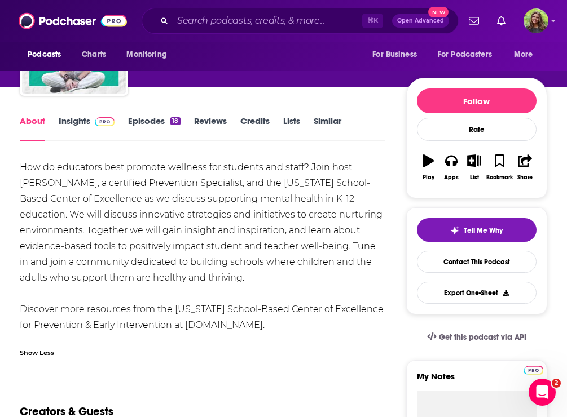
scroll to position [96, 0]
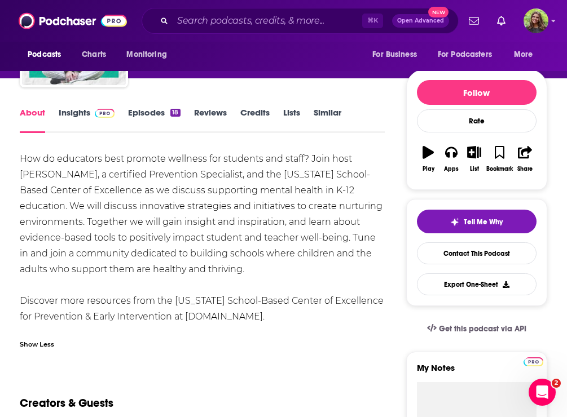
click at [145, 115] on link "Episodes 18" at bounding box center [154, 120] width 52 height 26
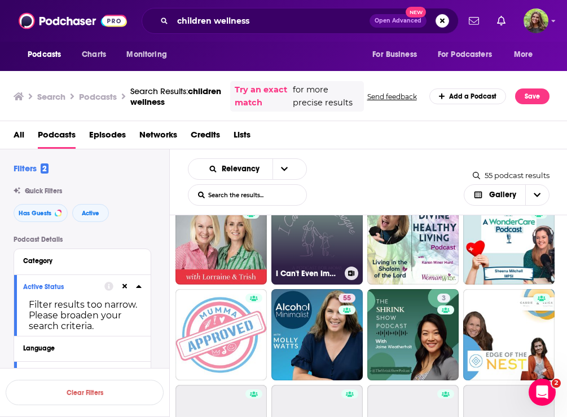
scroll to position [516, 0]
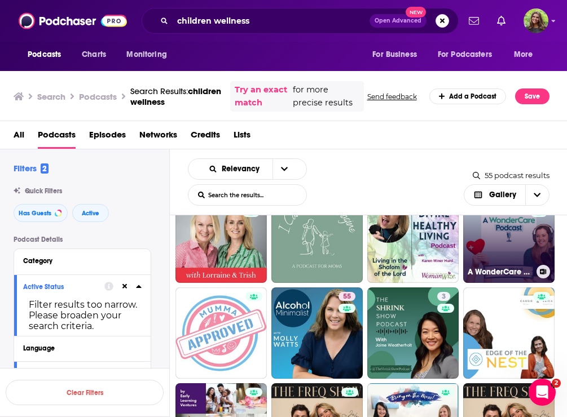
click at [517, 252] on link "36 A WonderCare Podcast" at bounding box center [508, 237] width 91 height 91
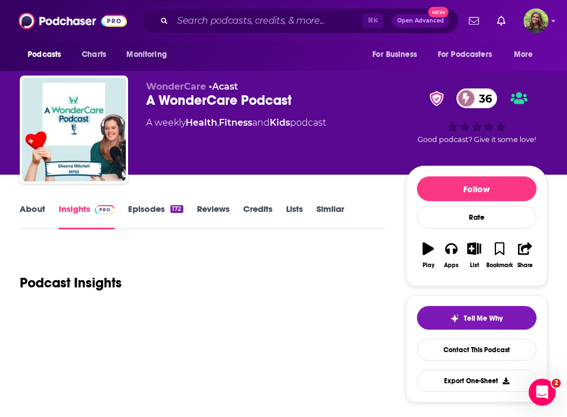
click at [35, 210] on link "About" at bounding box center [32, 217] width 25 height 26
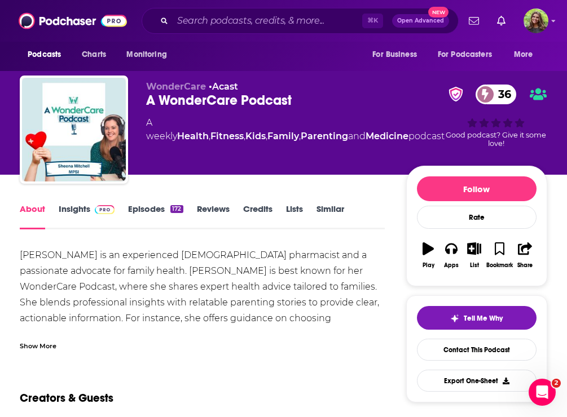
click at [57, 345] on div "Show More" at bounding box center [202, 341] width 365 height 19
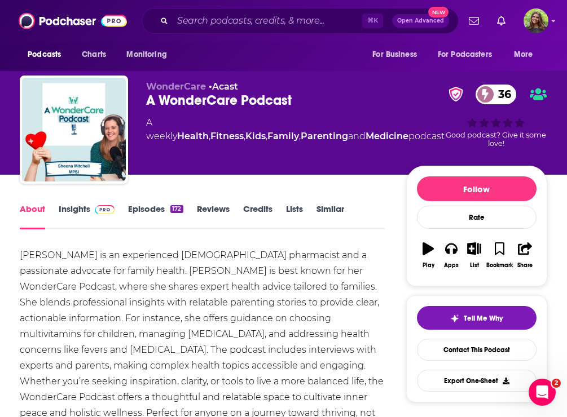
click at [77, 209] on link "Insights" at bounding box center [87, 217] width 56 height 26
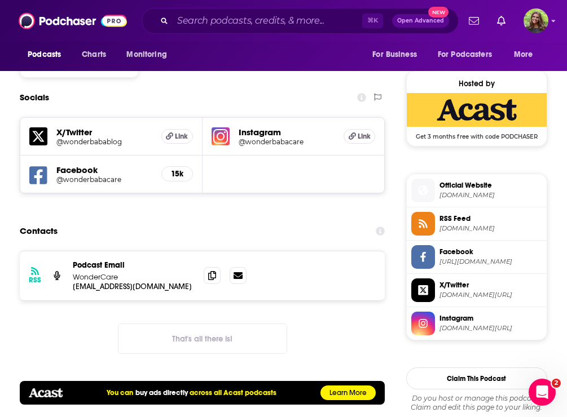
scroll to position [863, 0]
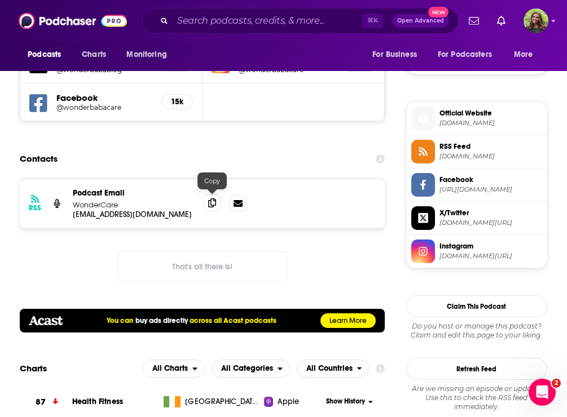
click at [214, 204] on icon at bounding box center [212, 202] width 8 height 9
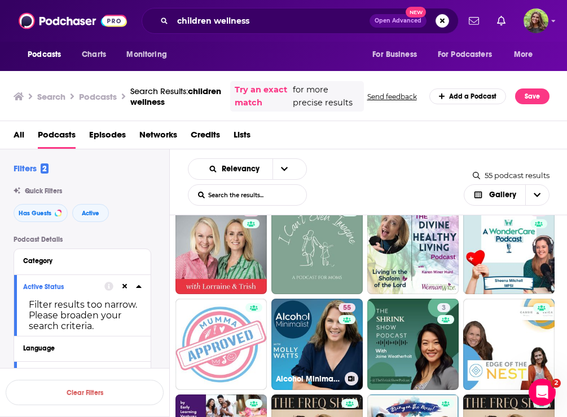
scroll to position [555, 0]
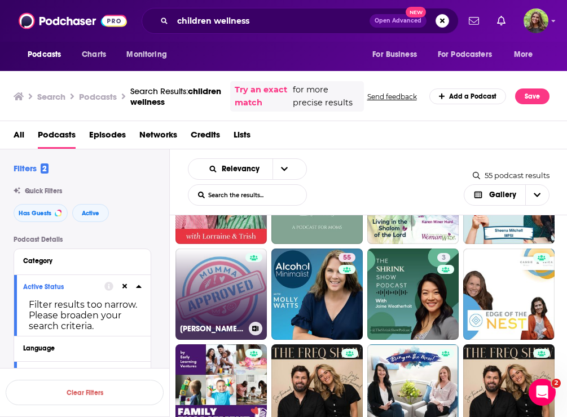
click at [239, 306] on link "Mumma Approved" at bounding box center [220, 294] width 91 height 91
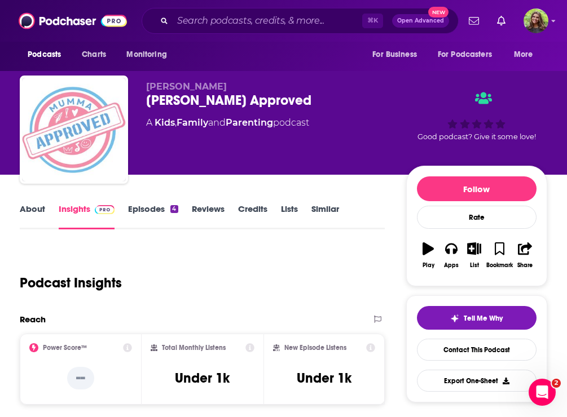
click at [28, 214] on link "About" at bounding box center [32, 217] width 25 height 26
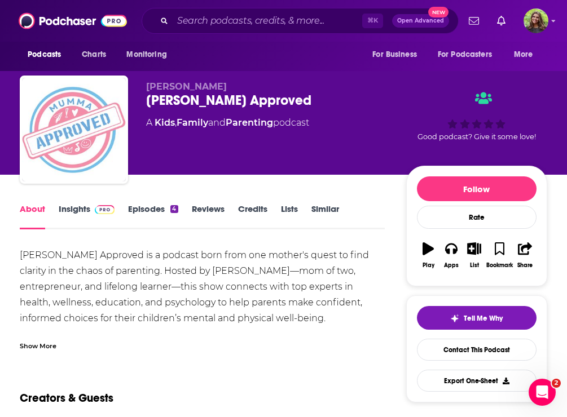
click at [73, 211] on link "Insights" at bounding box center [87, 217] width 56 height 26
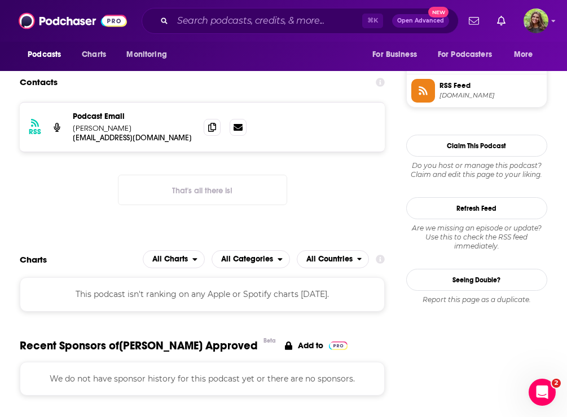
scroll to position [795, 0]
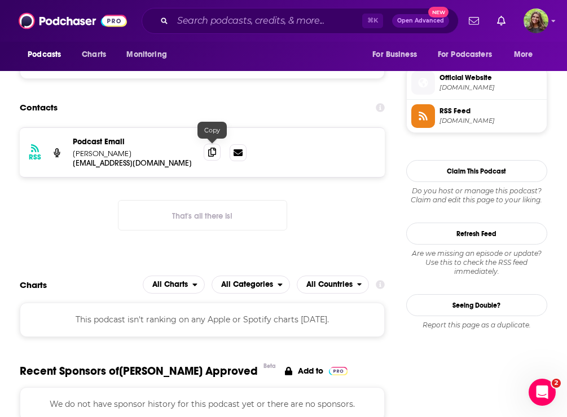
click at [214, 150] on icon at bounding box center [212, 152] width 8 height 9
